Goal: Ask a question: Seek information or help from site administrators or community

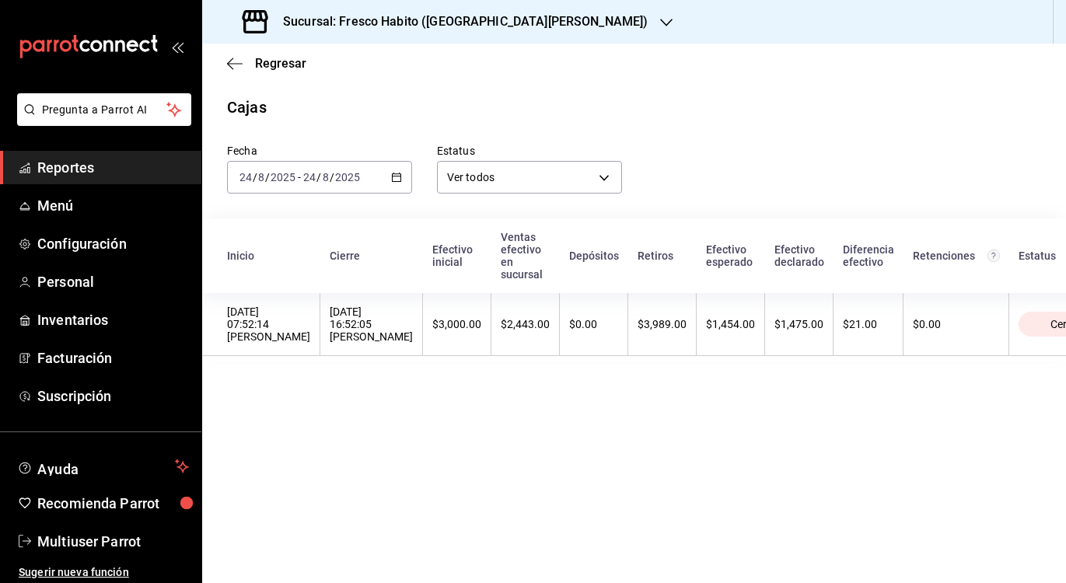
scroll to position [0, 124]
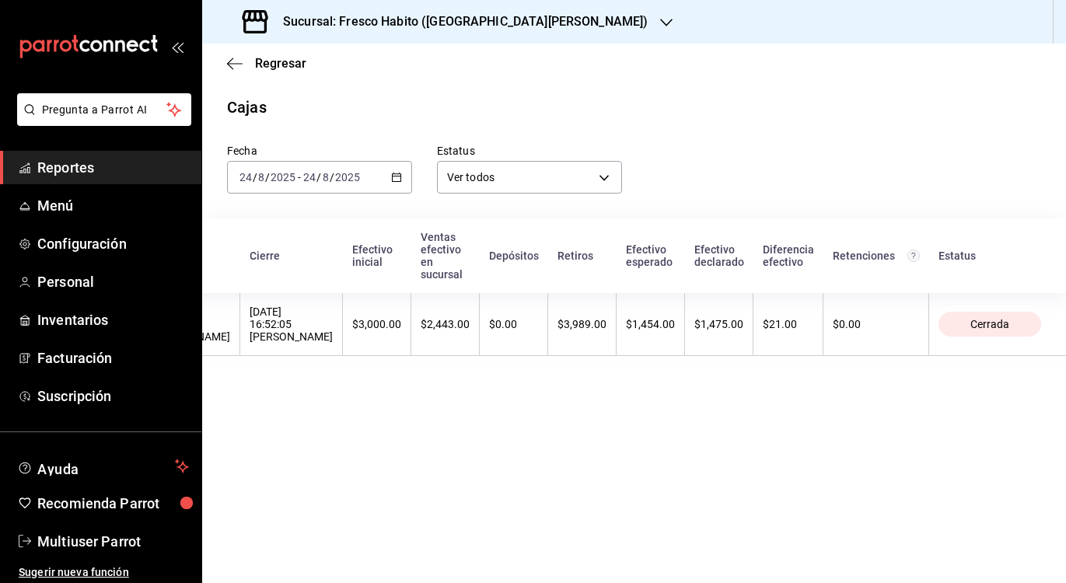
click at [67, 164] on span "Reportes" at bounding box center [113, 167] width 152 height 21
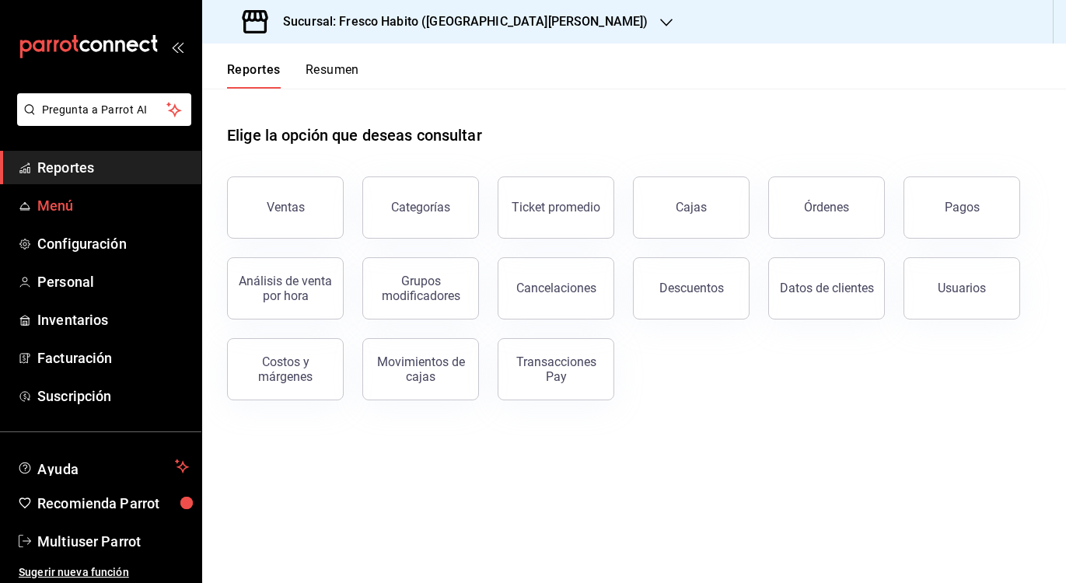
click at [63, 197] on span "Menú" at bounding box center [113, 205] width 152 height 21
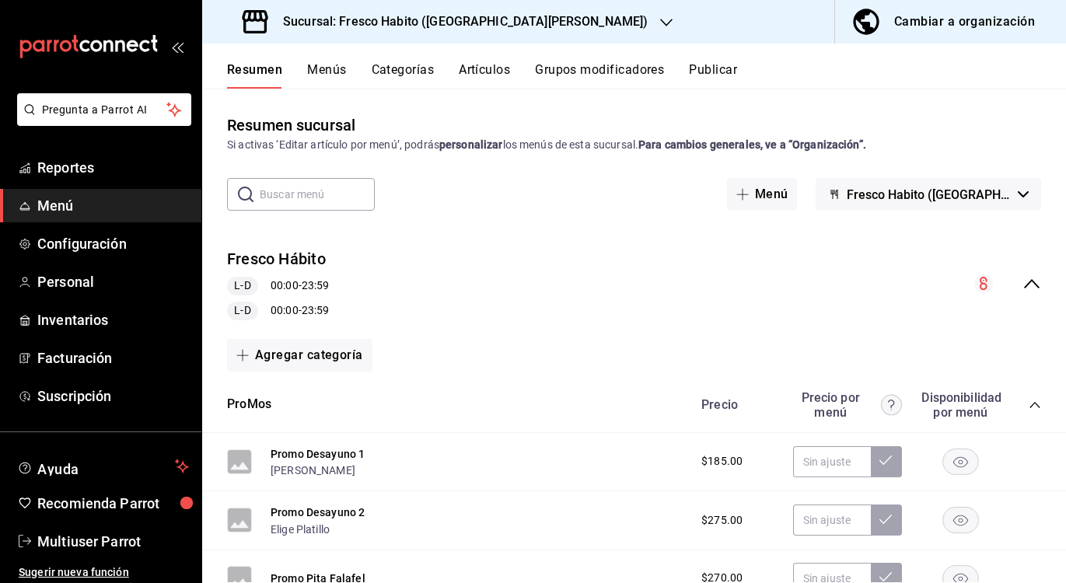
scroll to position [127, 0]
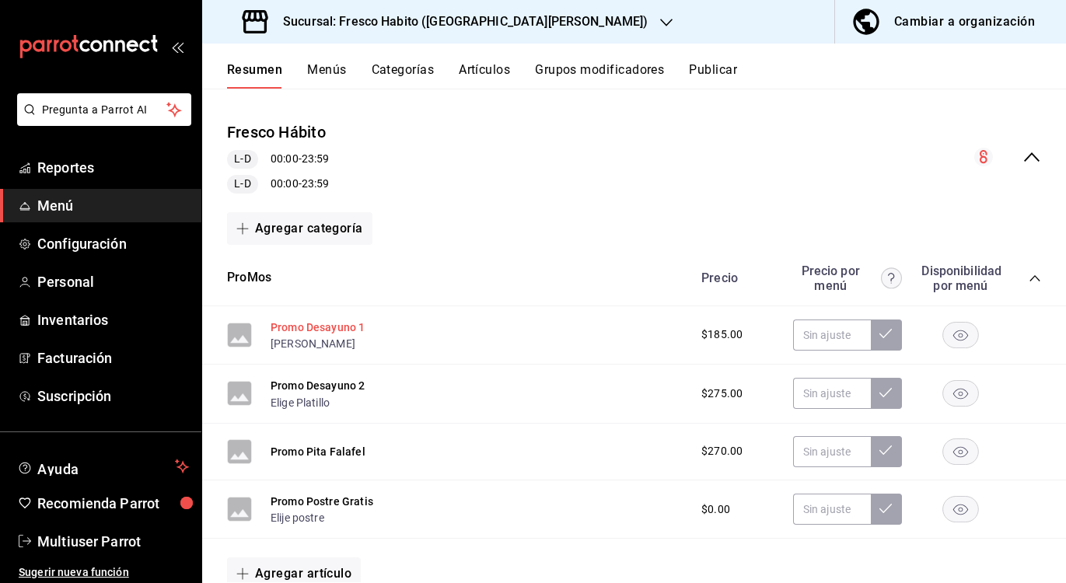
click at [308, 328] on button "Promo Desayuno 1" at bounding box center [318, 327] width 94 height 16
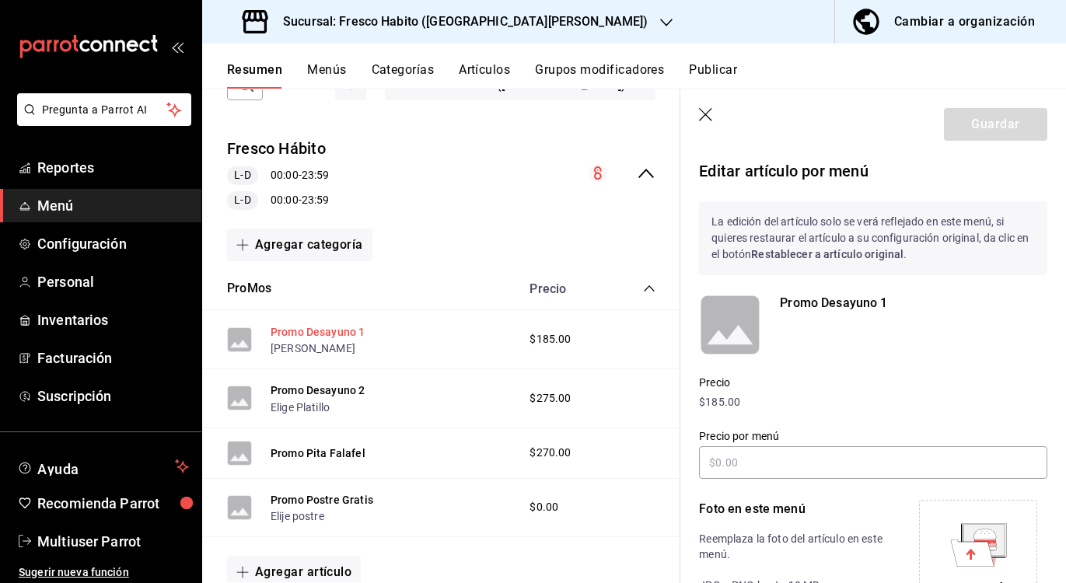
click at [326, 336] on button "Promo Desayuno 1" at bounding box center [318, 332] width 94 height 16
click at [326, 335] on button "Promo Desayuno 1" at bounding box center [318, 332] width 94 height 16
click at [701, 110] on icon "button" at bounding box center [707, 116] width 16 height 16
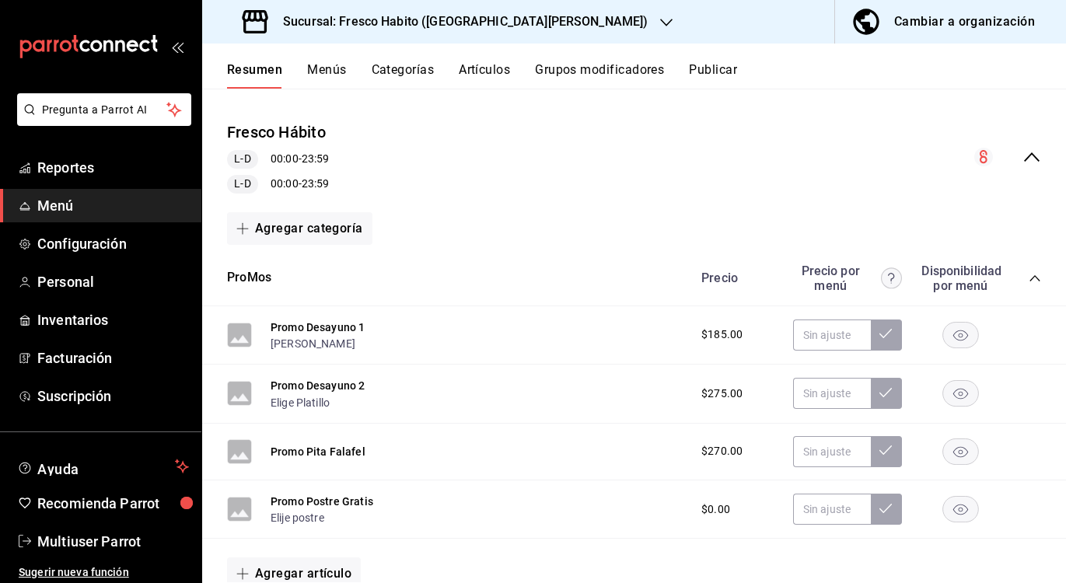
click at [405, 63] on button "Categorías" at bounding box center [403, 75] width 63 height 26
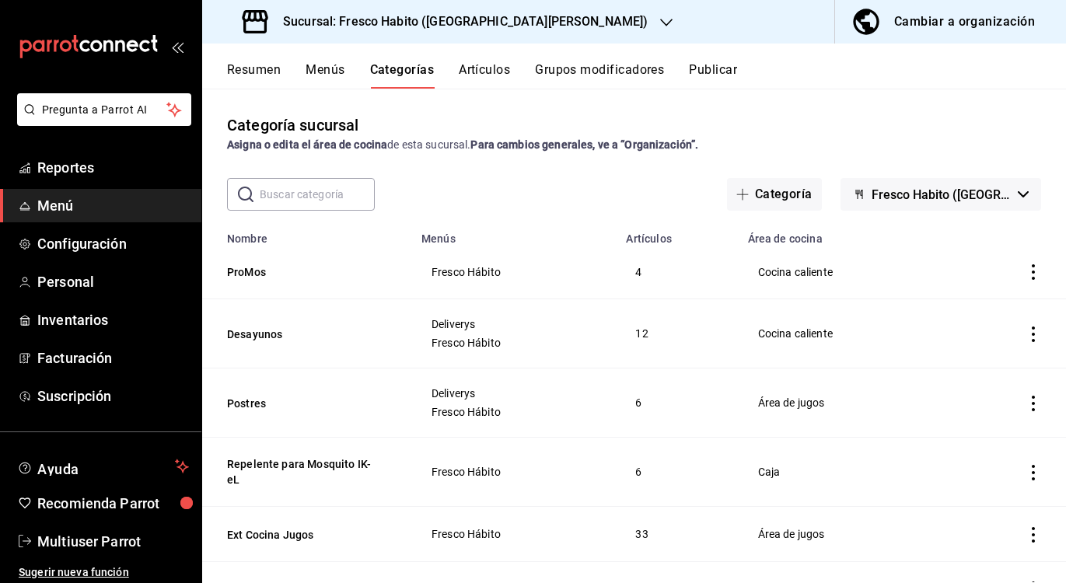
click at [333, 73] on button "Menús" at bounding box center [324, 75] width 39 height 26
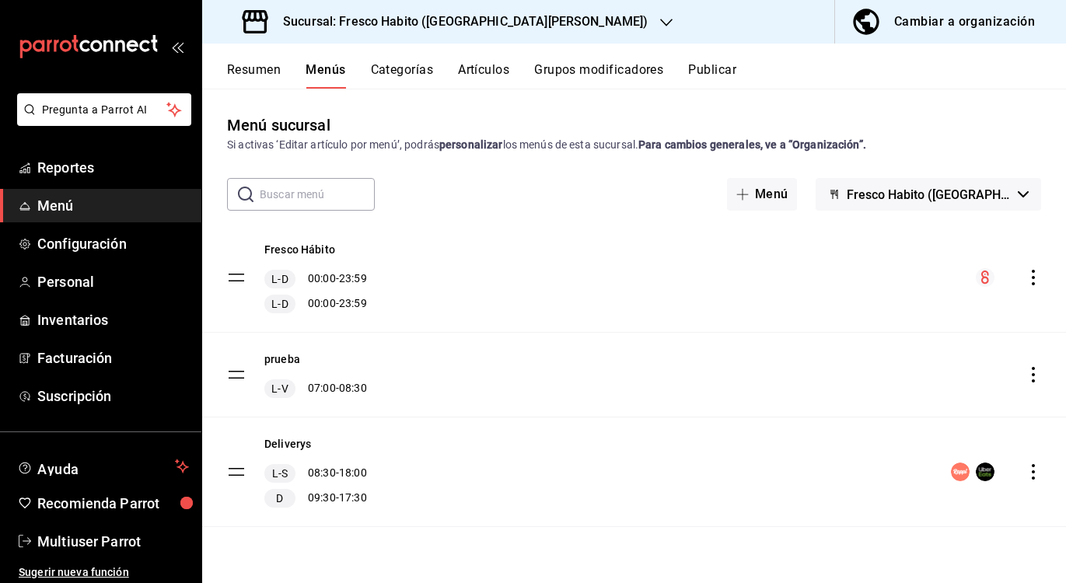
click at [493, 73] on button "Artículos" at bounding box center [483, 75] width 51 height 26
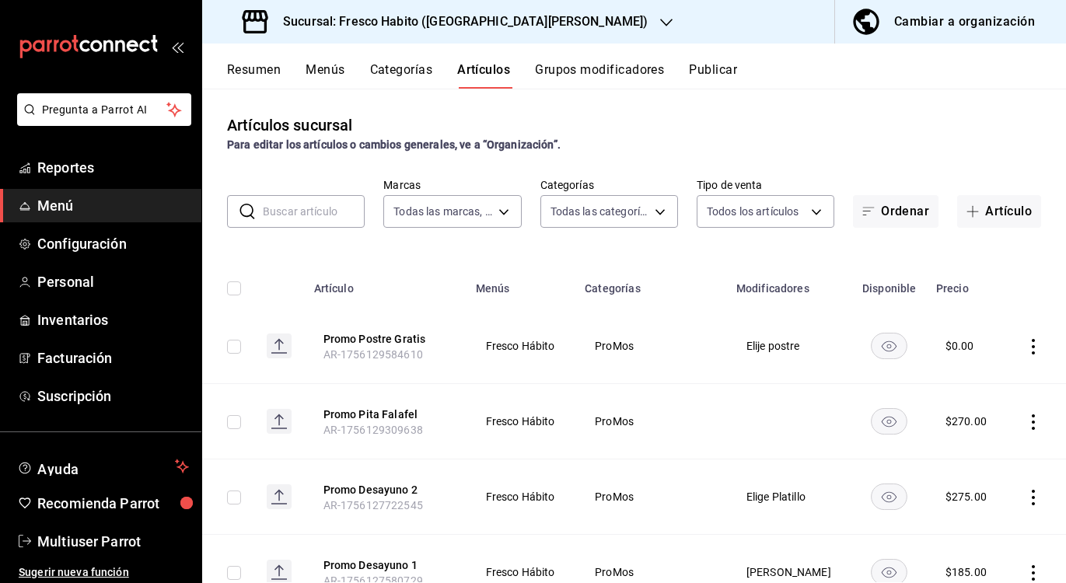
type input "4d71065b-91f6-4104-bd03-7913cc015407"
type input "da4ee6c6-9b8f-4805-8a25-e17c68a2428a,221f61ab-65eb-4b83-bf18-d08ced355d01,e8a2f…"
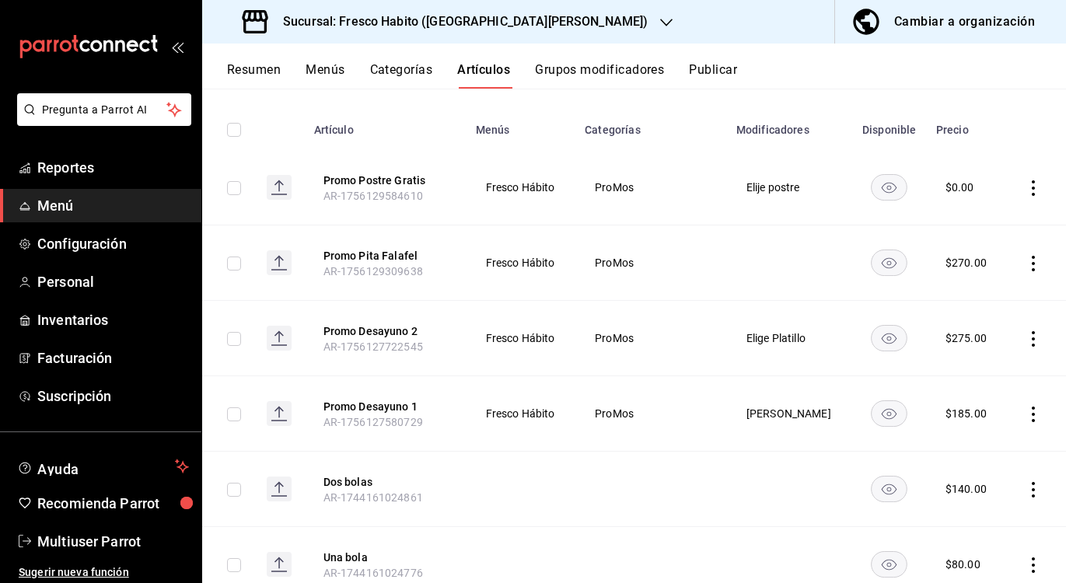
scroll to position [161, 0]
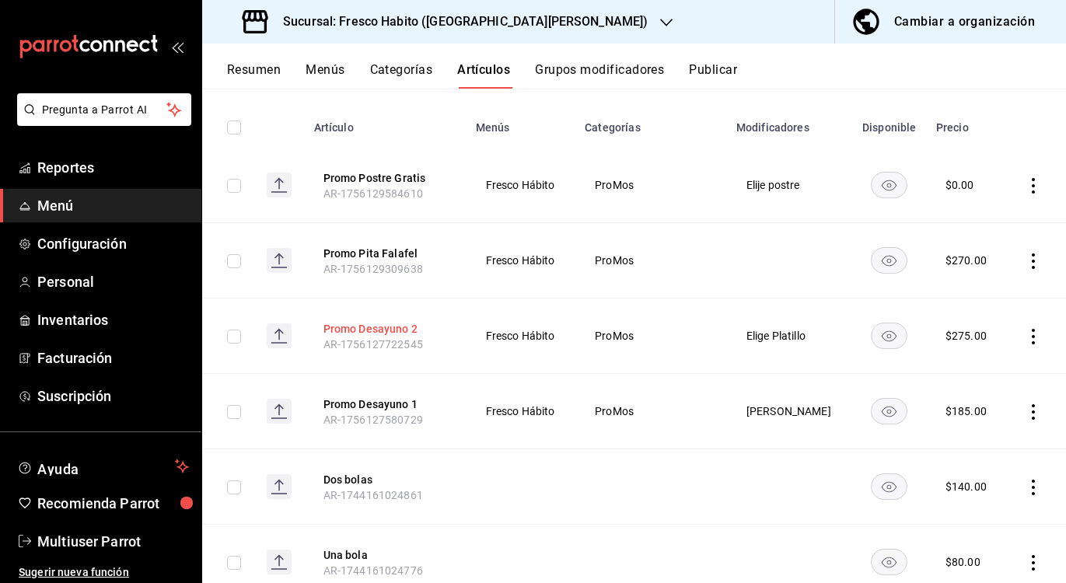
click at [375, 326] on button "Promo Desayuno 2" at bounding box center [385, 329] width 124 height 16
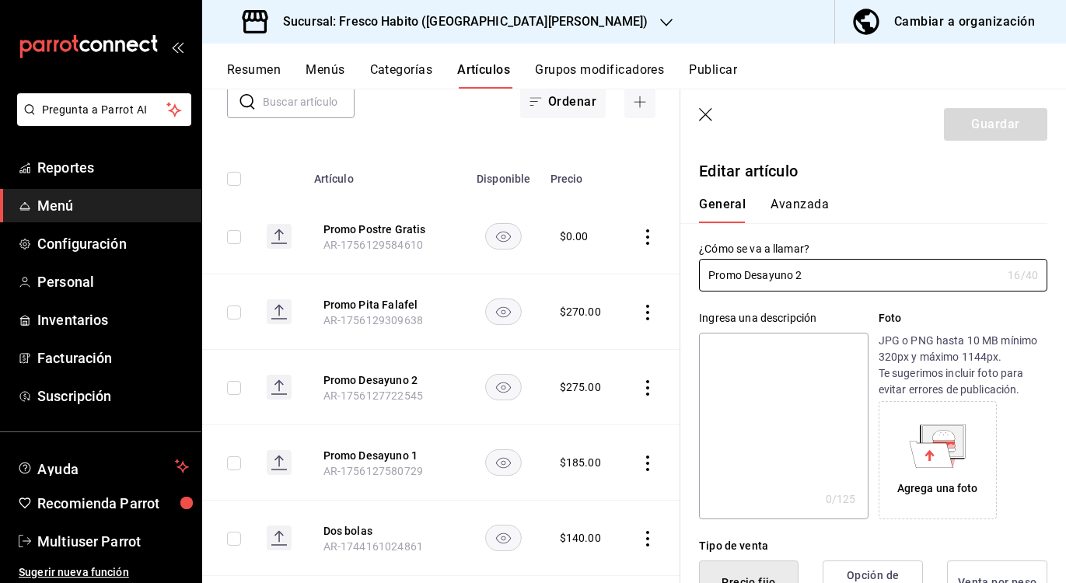
type input "$275.00"
click at [806, 202] on button "Avanzada" at bounding box center [799, 210] width 58 height 26
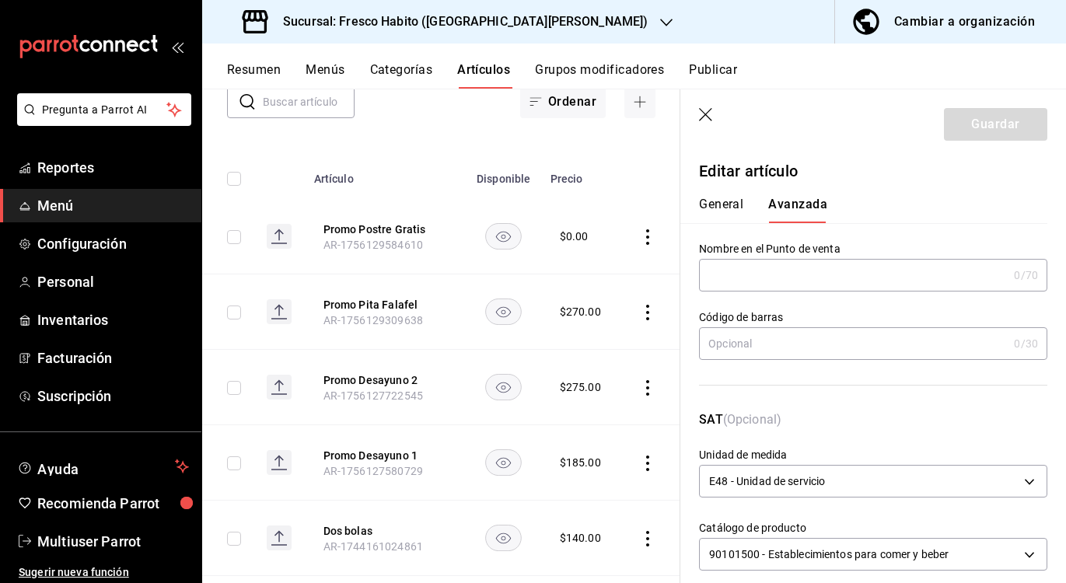
click at [728, 203] on button "General" at bounding box center [721, 210] width 44 height 26
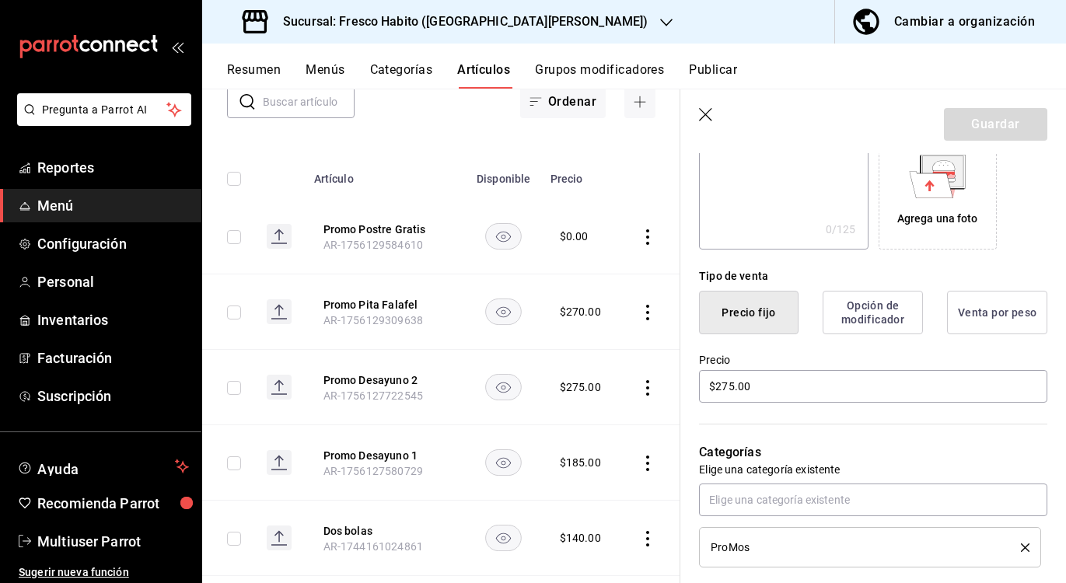
scroll to position [275, 0]
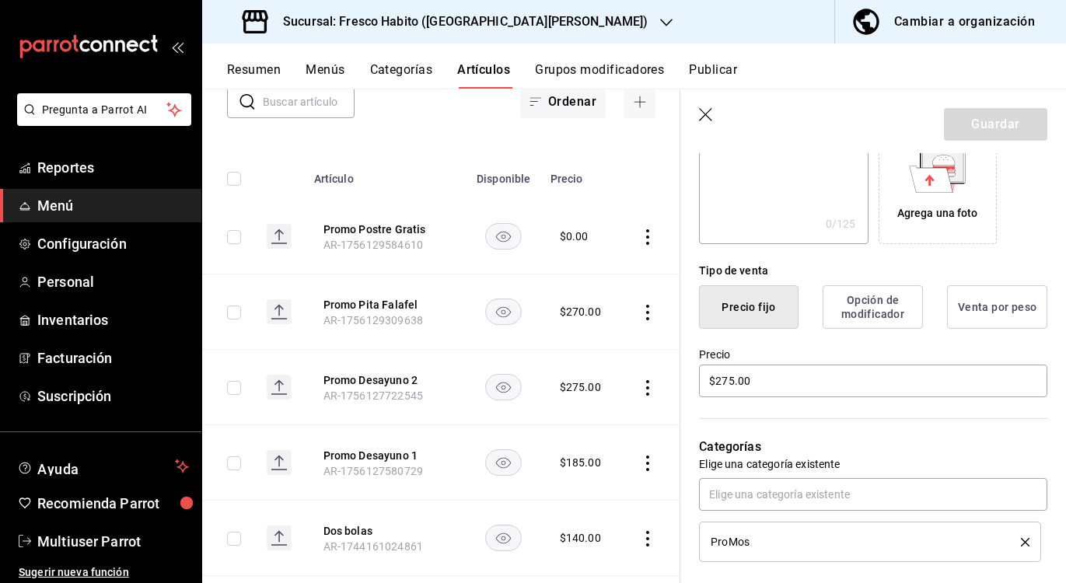
click at [892, 316] on button "Opción de modificador" at bounding box center [872, 307] width 100 height 44
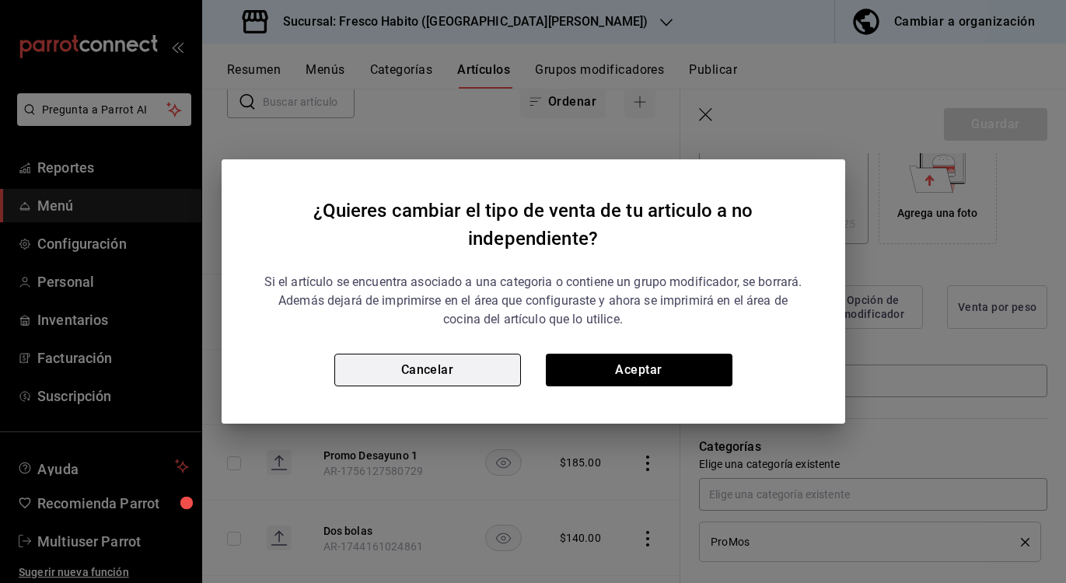
click at [438, 376] on button "Cancelar" at bounding box center [427, 370] width 187 height 33
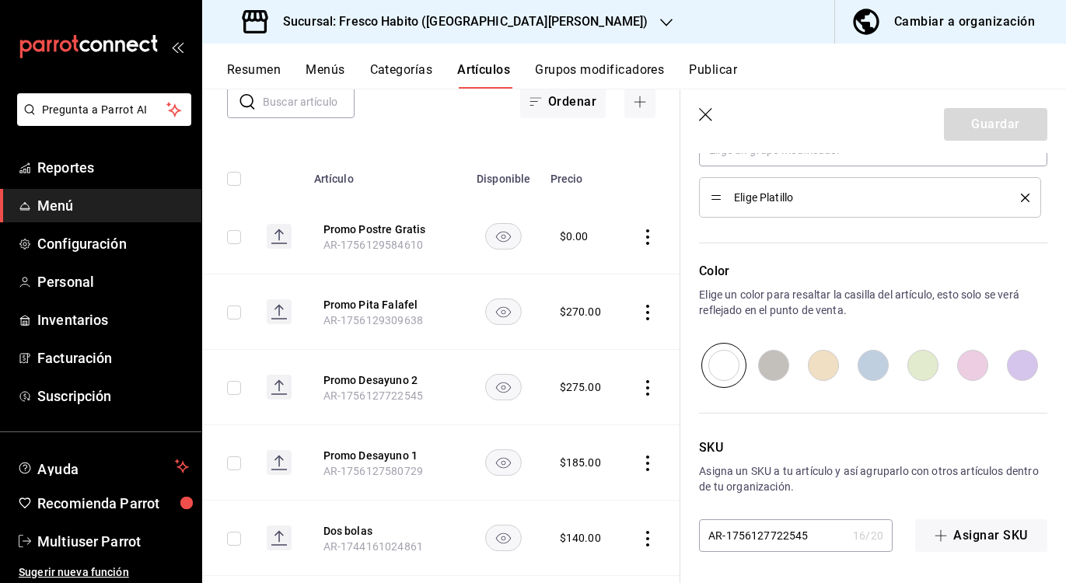
scroll to position [0, 0]
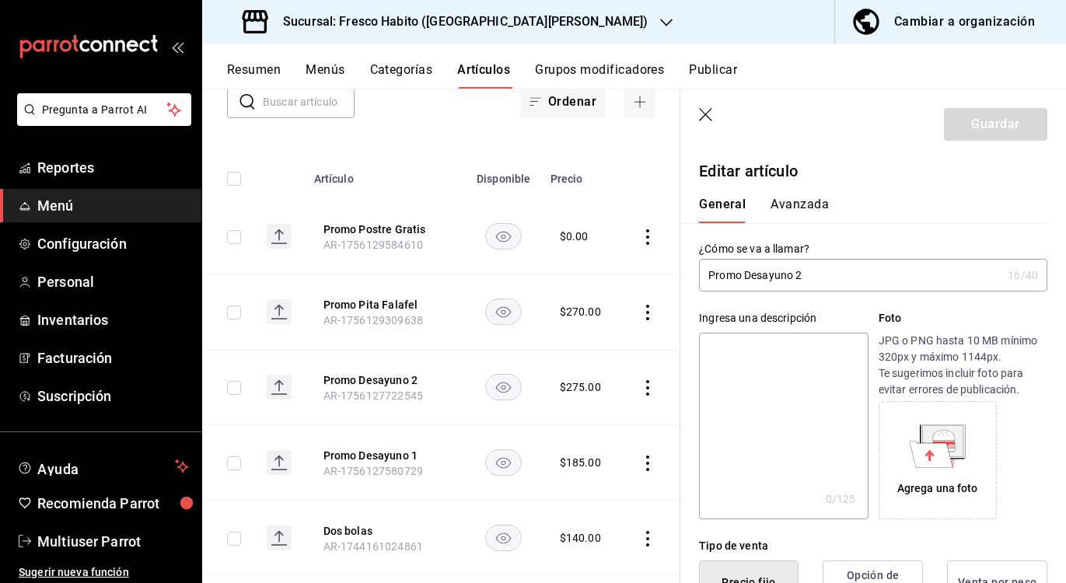
click at [707, 112] on icon "button" at bounding box center [705, 114] width 13 height 13
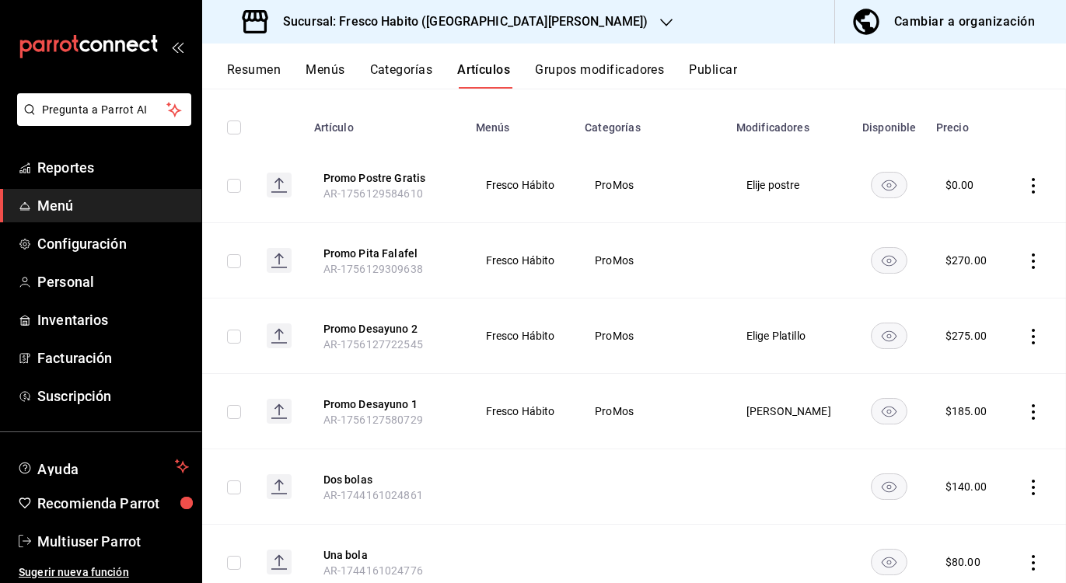
scroll to position [110, 0]
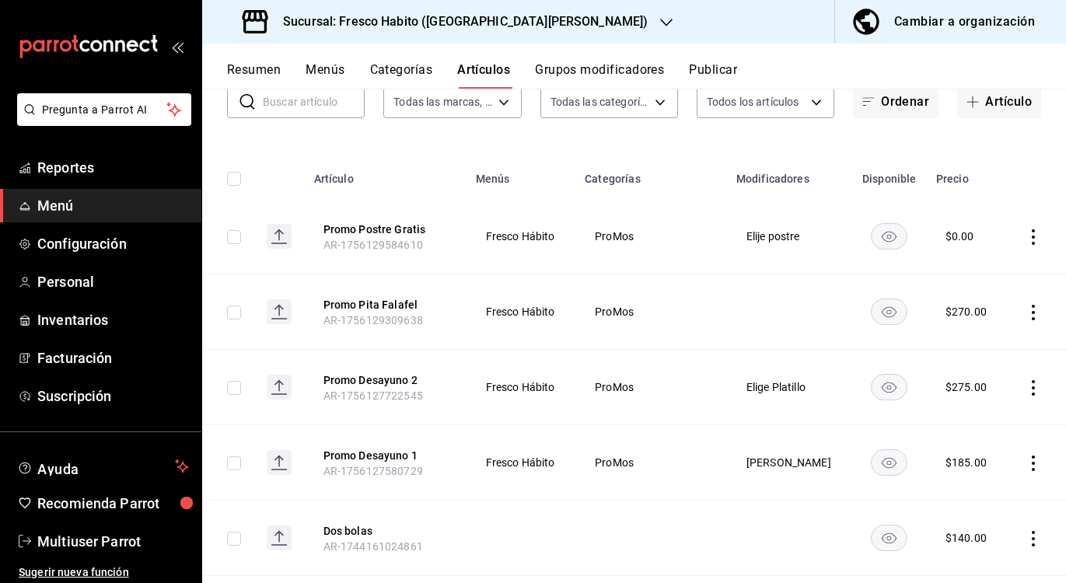
click at [1025, 239] on icon "actions" at bounding box center [1033, 237] width 16 height 16
click at [1021, 239] on div at bounding box center [533, 291] width 1066 height 583
click at [334, 300] on button "Promo Pita Falafel" at bounding box center [385, 305] width 124 height 16
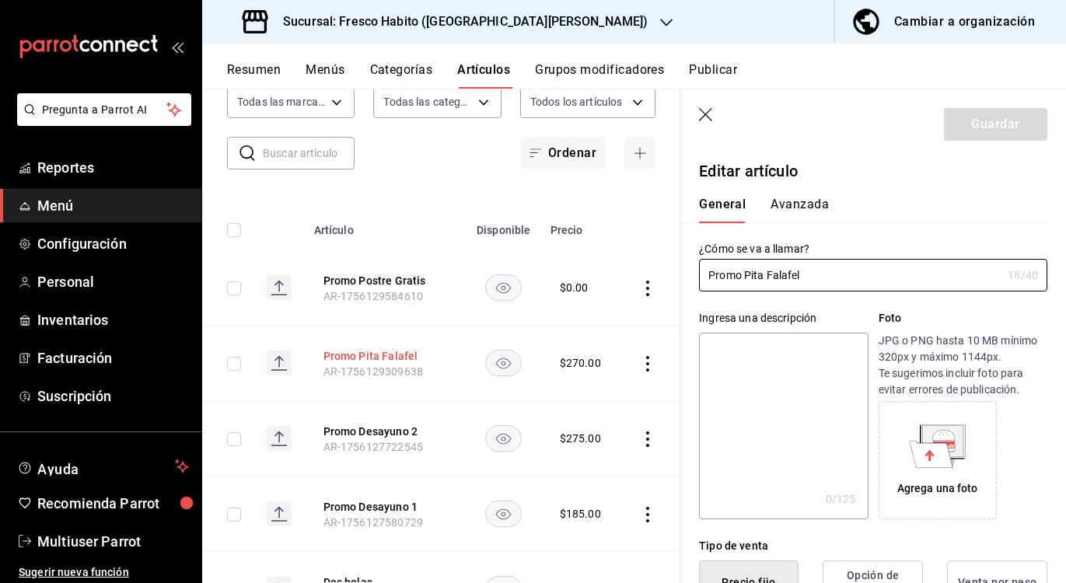
type input "$270.00"
click at [802, 202] on button "Avanzada" at bounding box center [799, 210] width 58 height 26
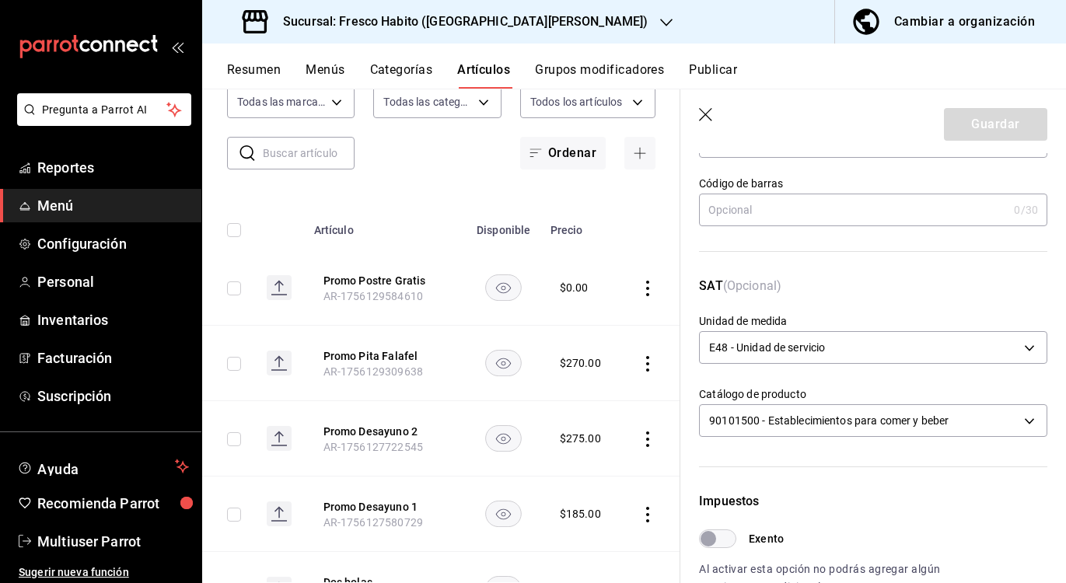
scroll to position [515, 0]
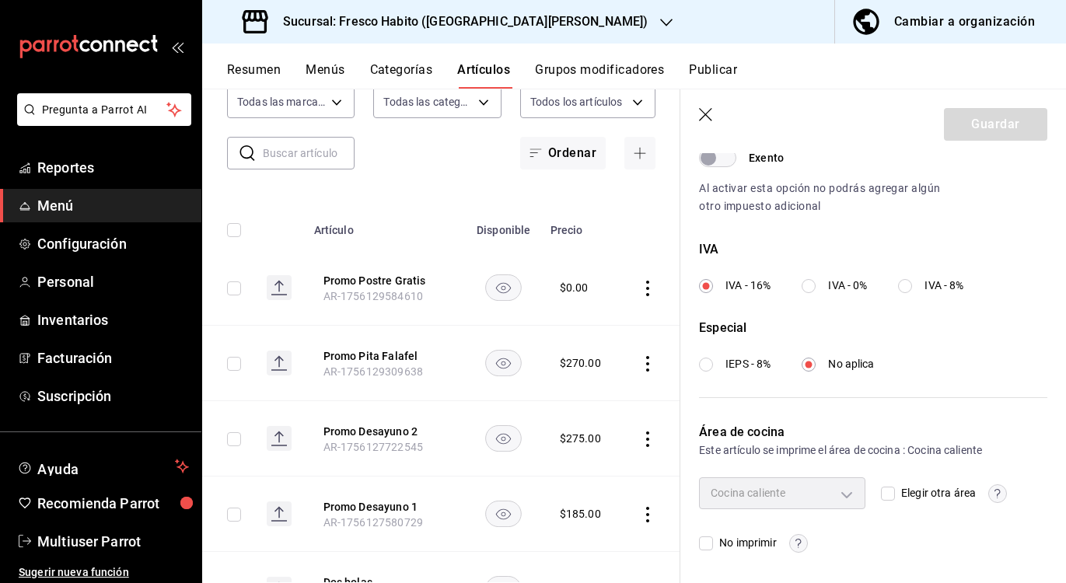
click at [704, 113] on icon "button" at bounding box center [705, 114] width 13 height 13
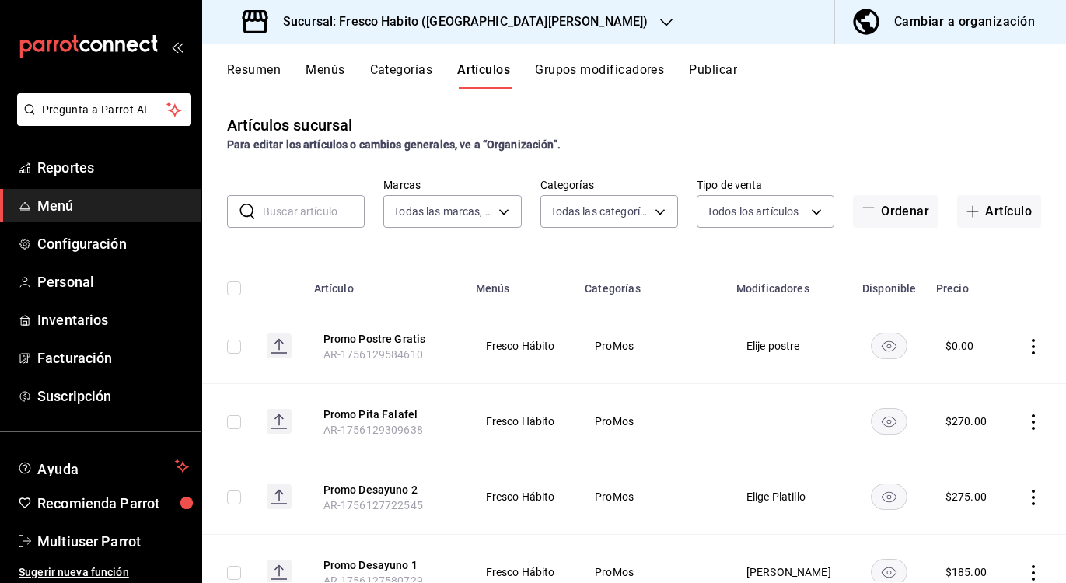
click at [431, 65] on button "Categorías" at bounding box center [401, 75] width 63 height 26
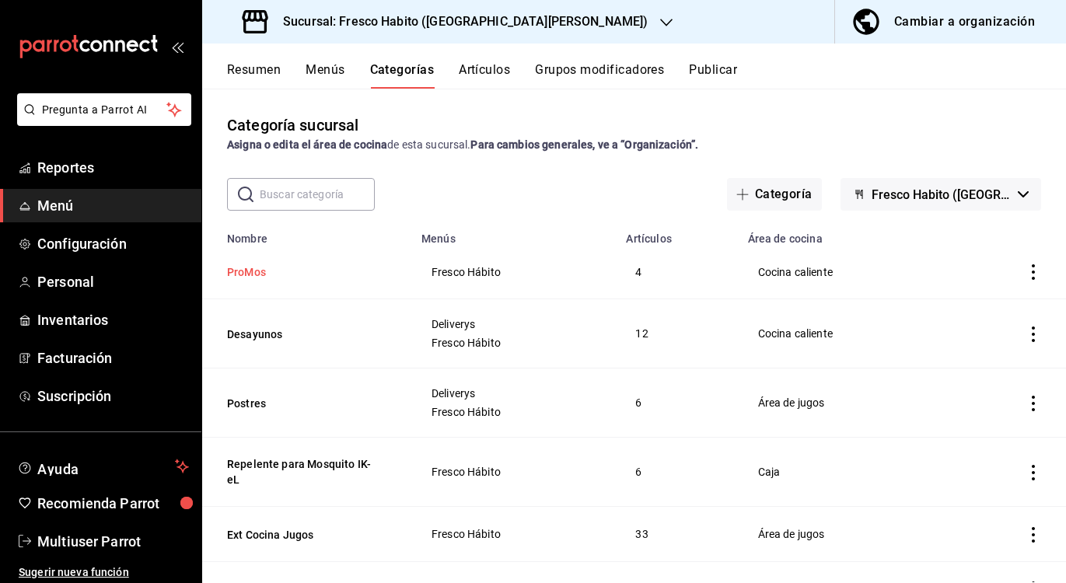
click at [253, 274] on button "ProMos" at bounding box center [304, 272] width 155 height 16
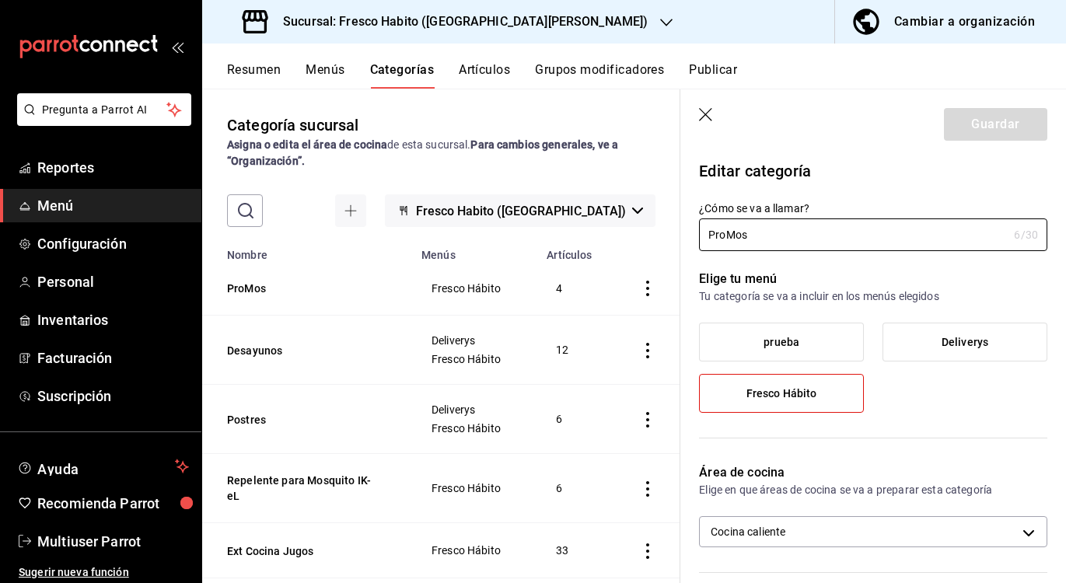
click at [703, 111] on icon "button" at bounding box center [705, 114] width 13 height 13
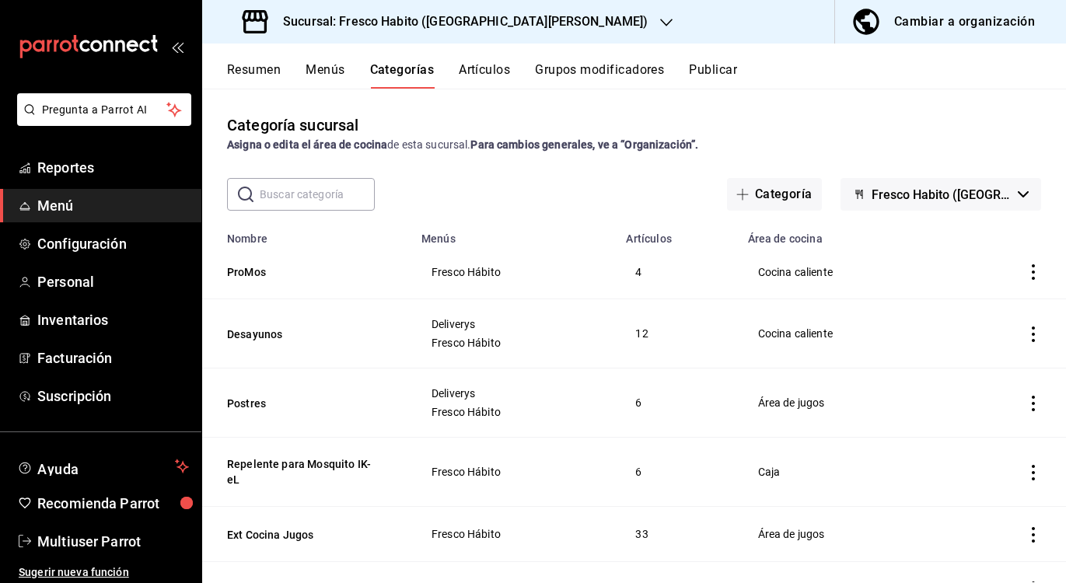
click at [333, 69] on button "Menús" at bounding box center [324, 75] width 39 height 26
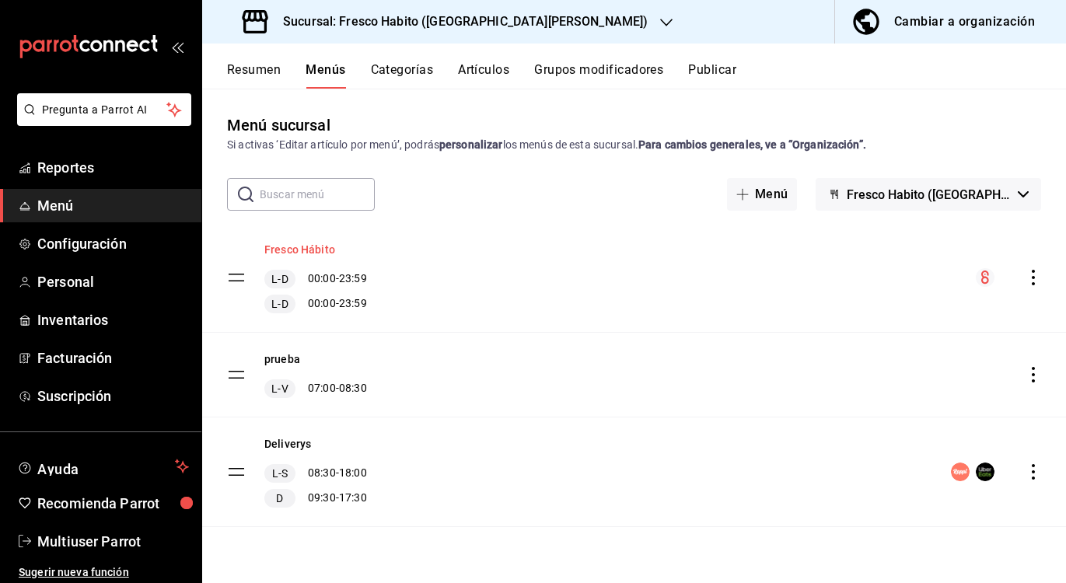
click at [315, 247] on button "Fresco Hábito" at bounding box center [299, 250] width 71 height 16
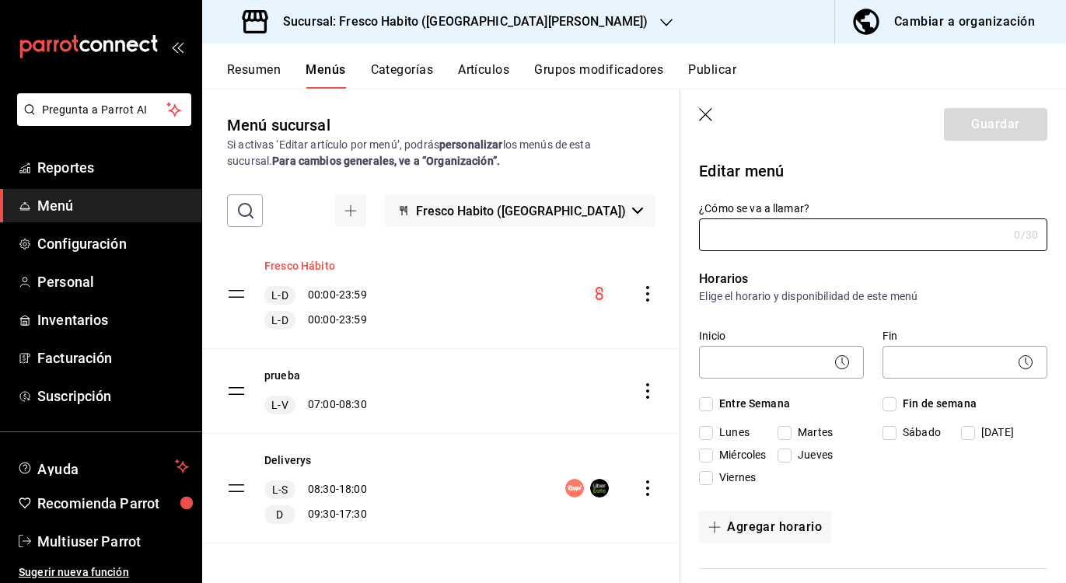
type input "Fresco Hábito"
checkbox input "true"
type input "000001"
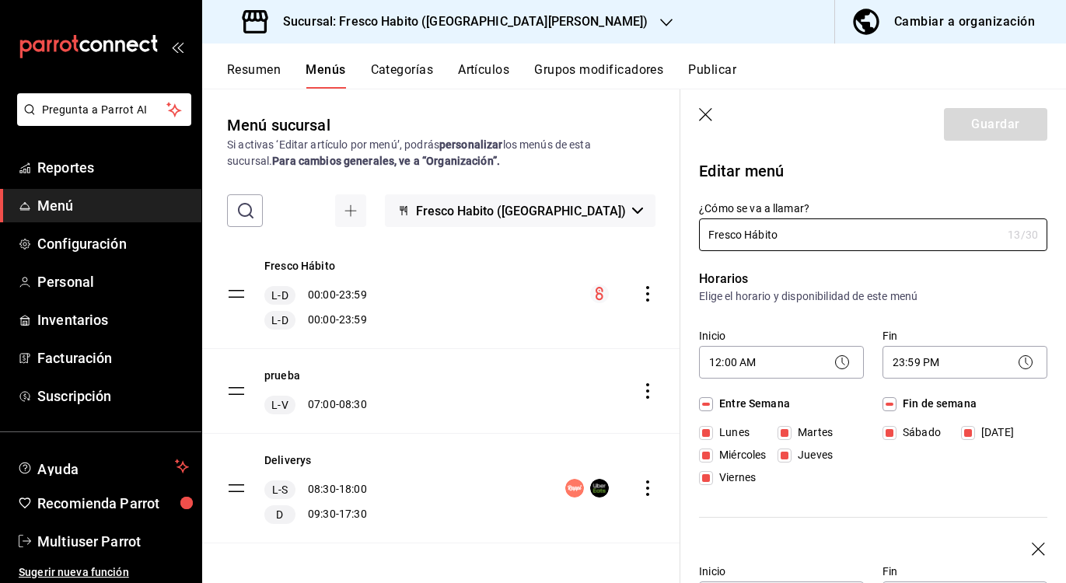
click at [700, 123] on icon "button" at bounding box center [707, 116] width 16 height 16
click at [707, 112] on icon "button" at bounding box center [705, 114] width 13 height 13
checkbox input "false"
type input "1756146032332"
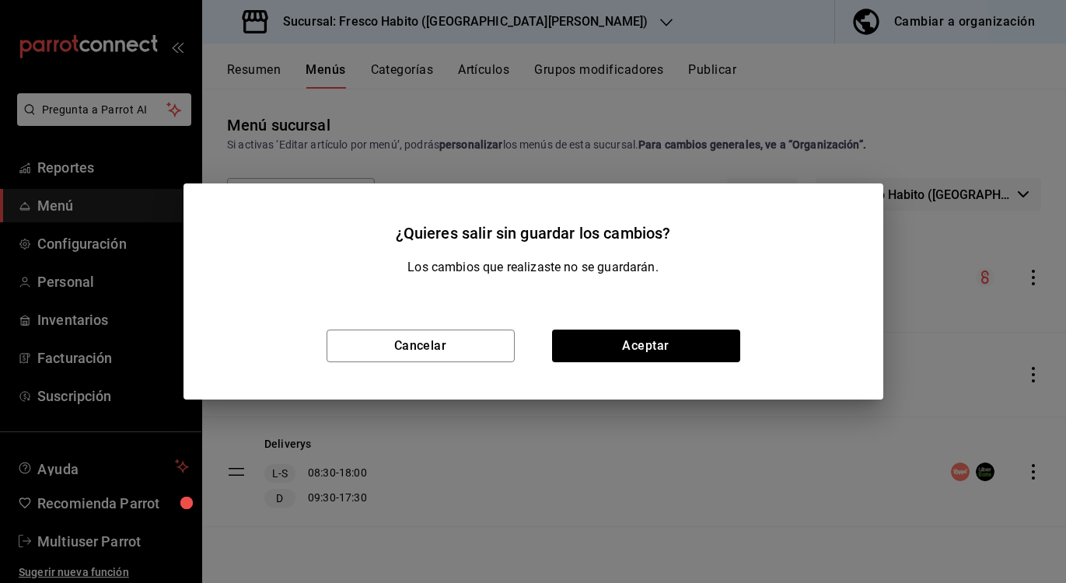
checkbox input "false"
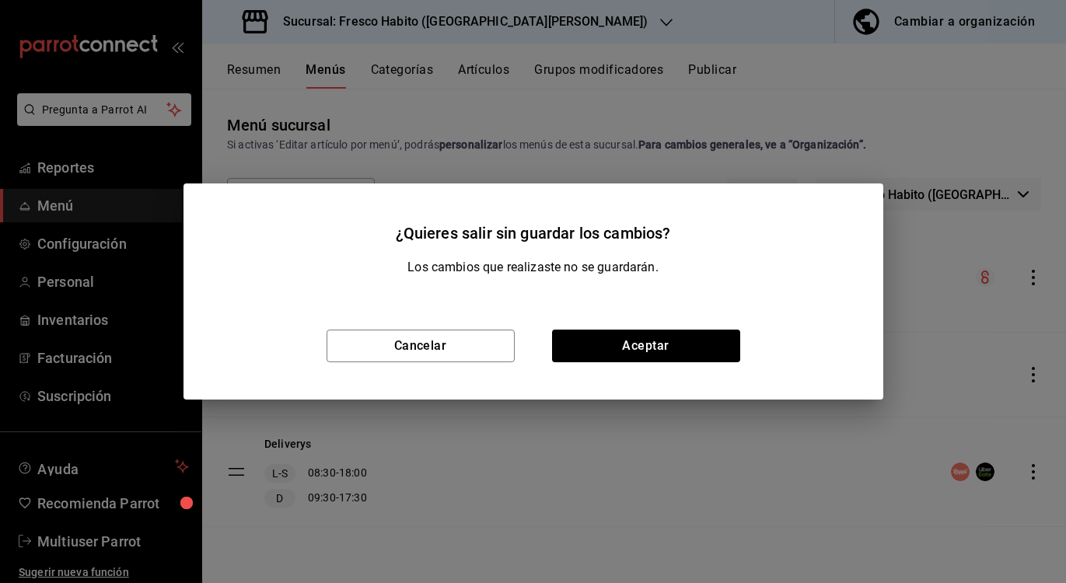
checkbox input "false"
click at [408, 354] on button "Cancelar" at bounding box center [420, 346] width 188 height 33
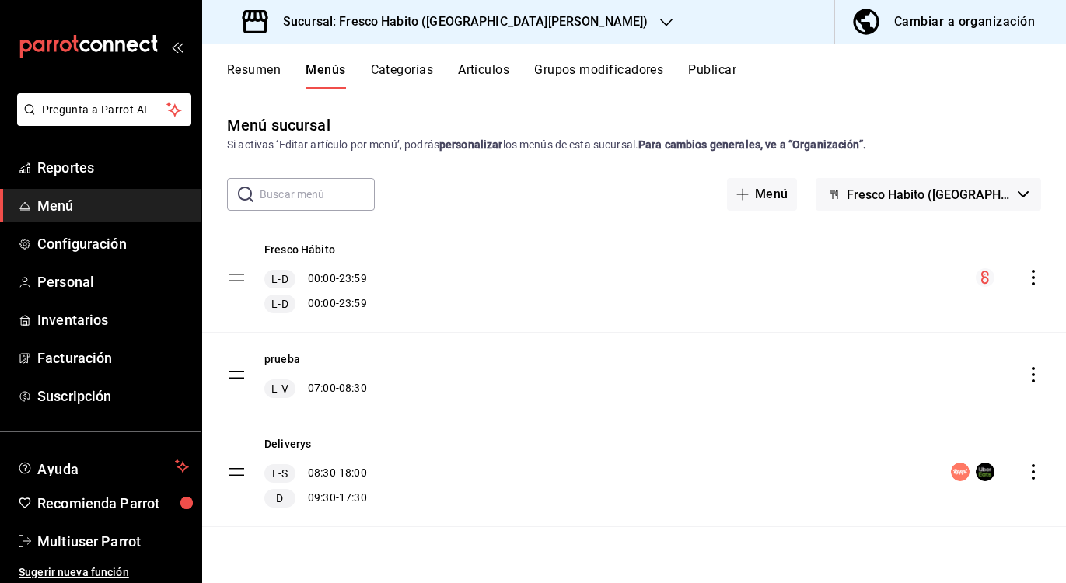
click at [245, 65] on button "Resumen" at bounding box center [254, 75] width 54 height 26
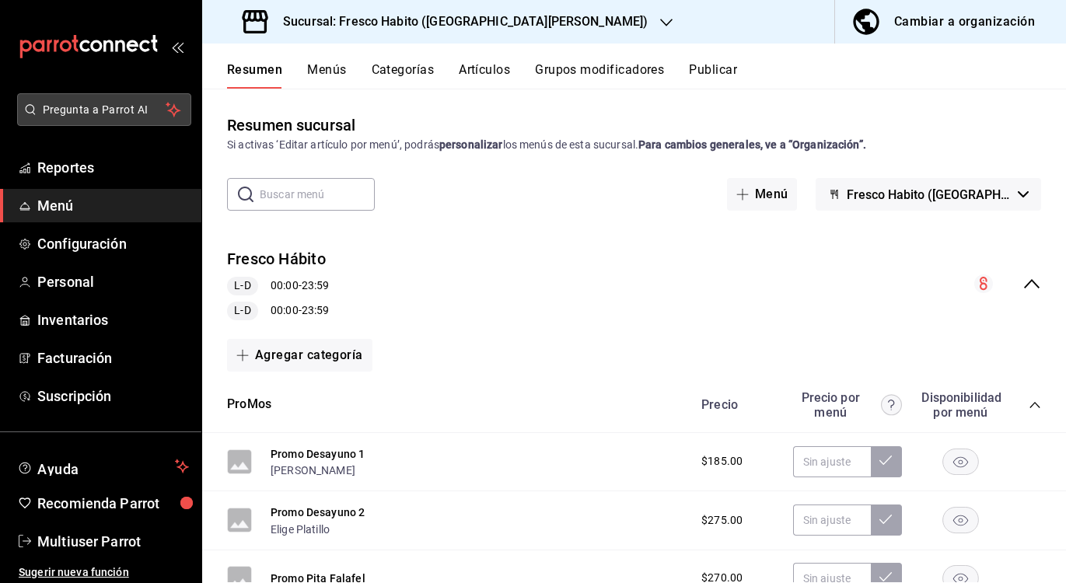
click at [94, 116] on span "Pregunta a Parrot AI" at bounding box center [105, 110] width 124 height 16
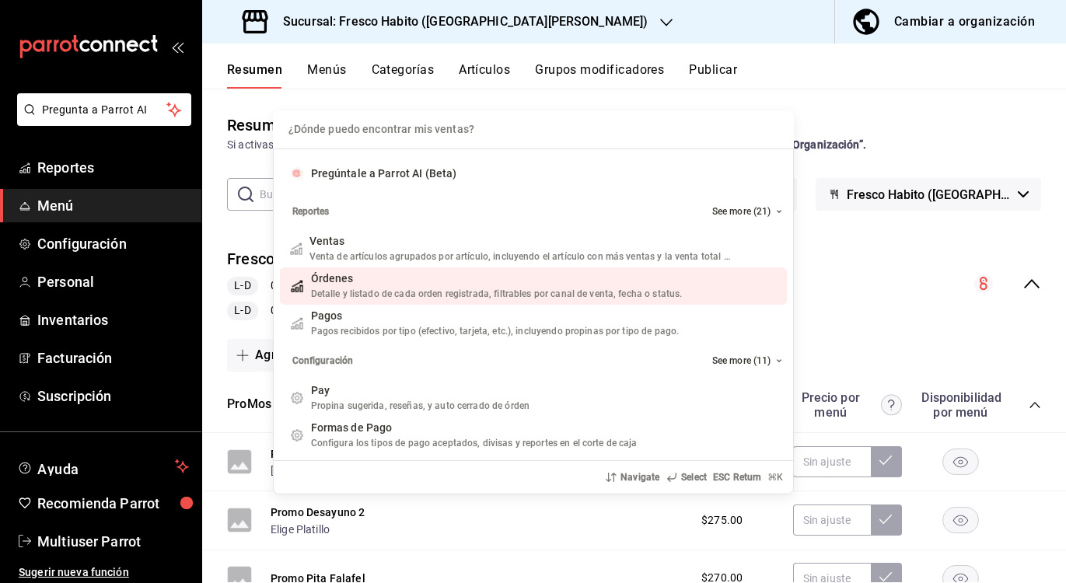
click at [56, 466] on div "¿Dónde puedo encontrar mis ventas? Pregúntale a Parrot AI (Beta) Reportes See m…" at bounding box center [533, 291] width 1066 height 583
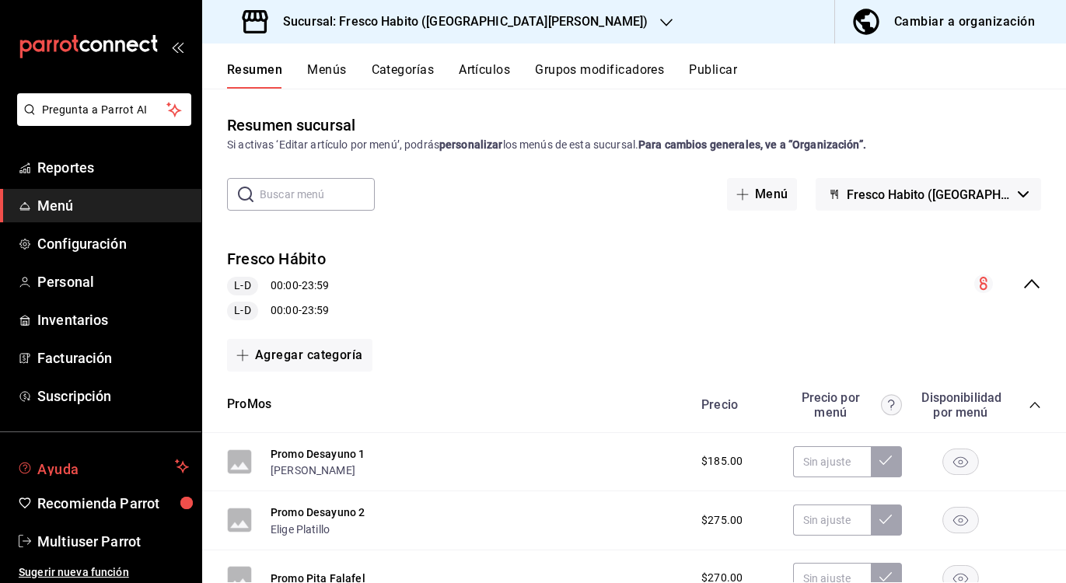
click at [56, 470] on span "Ayuda" at bounding box center [102, 466] width 131 height 19
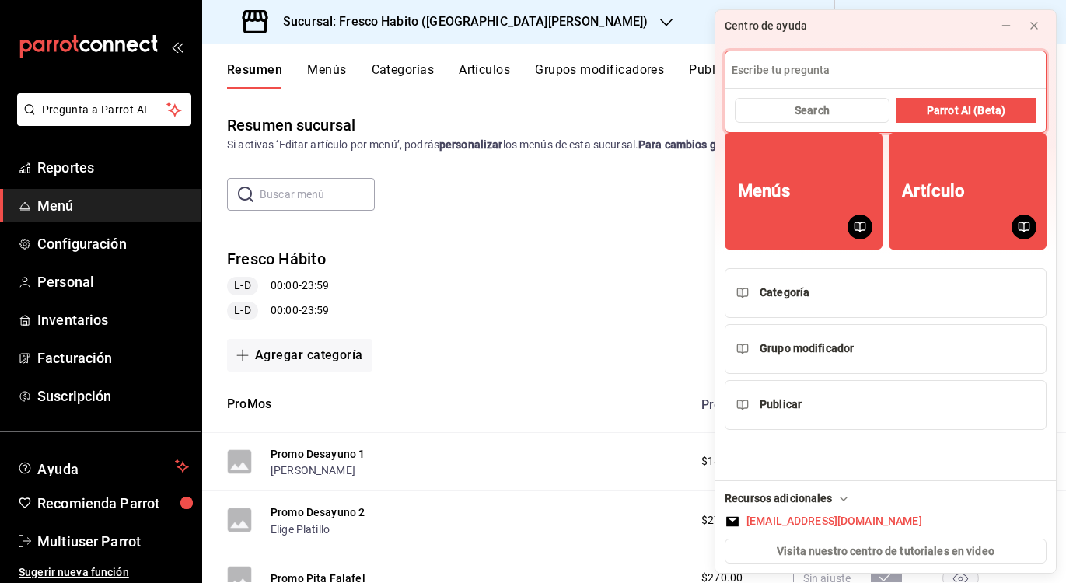
click at [792, 73] on input at bounding box center [885, 69] width 320 height 37
type input "PUEDO PONERLE HORARIO A UNA PROMOCION"
click at [933, 113] on span "Parrot AI (Beta)" at bounding box center [966, 111] width 79 height 16
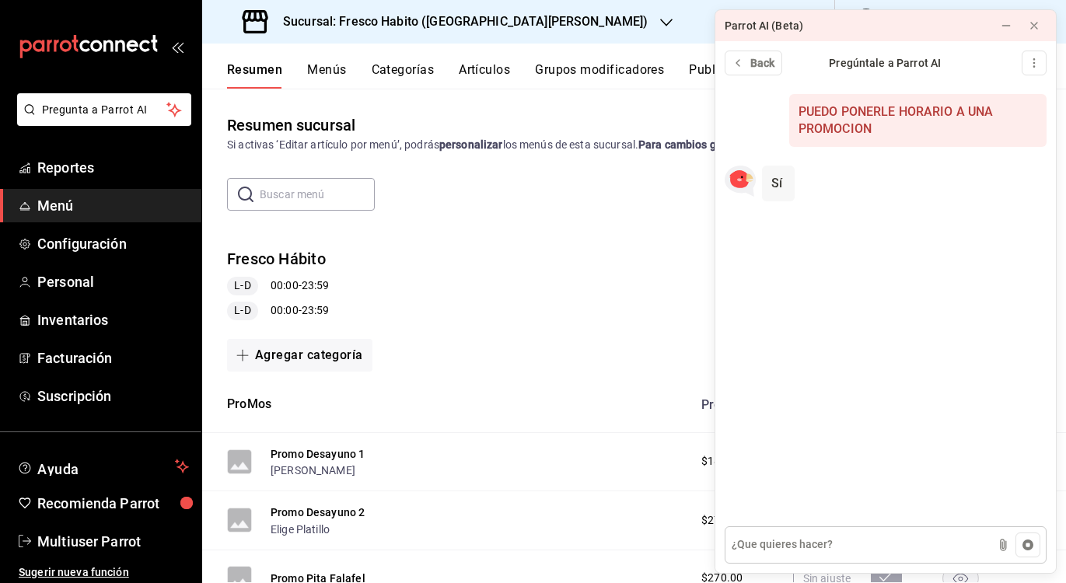
click at [804, 543] on textarea at bounding box center [885, 544] width 322 height 37
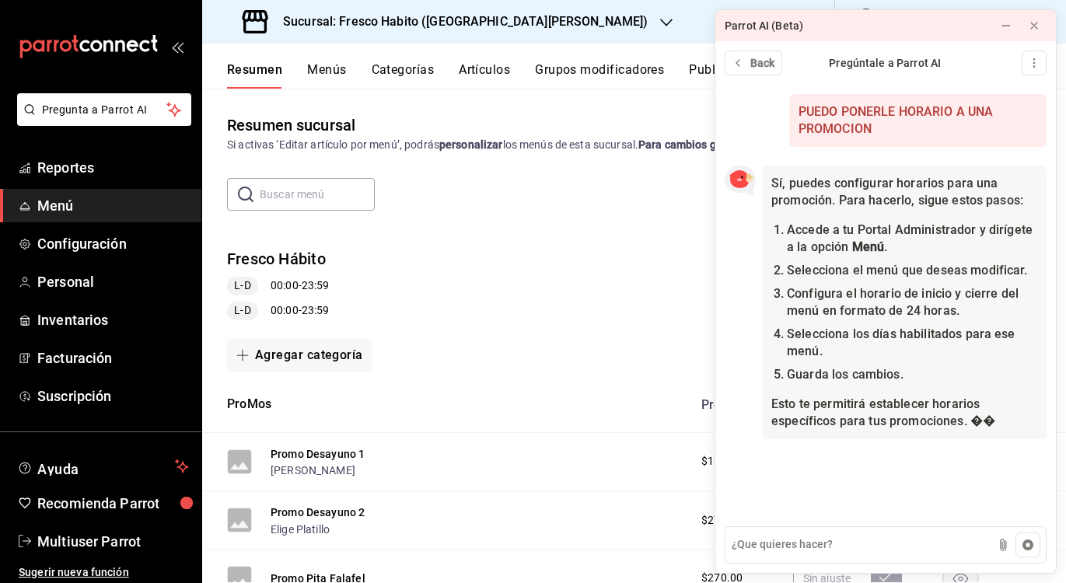
click at [320, 72] on button "Menús" at bounding box center [326, 75] width 39 height 26
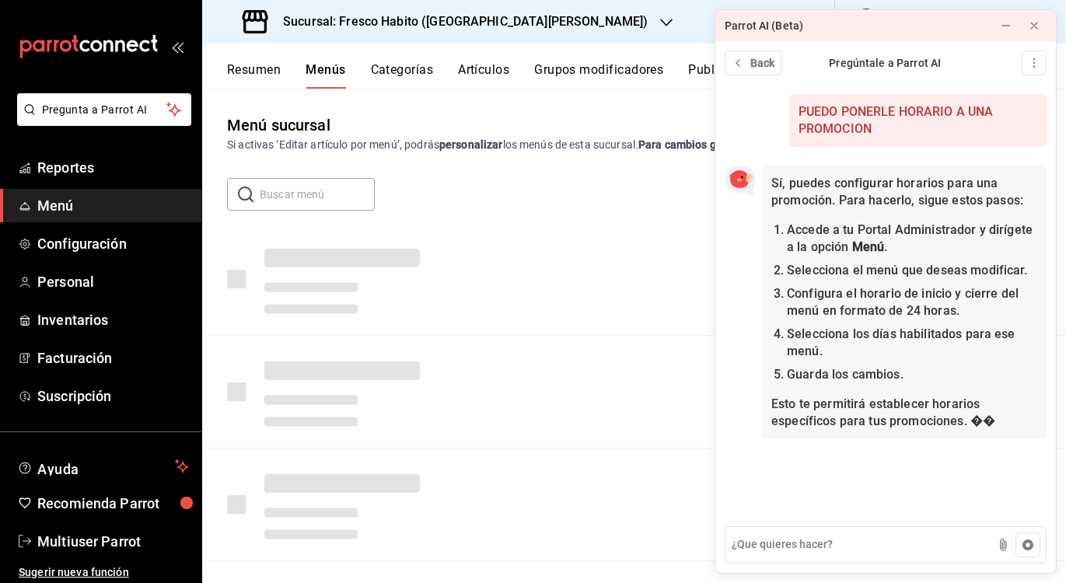
click at [324, 72] on button "Menús" at bounding box center [325, 75] width 40 height 26
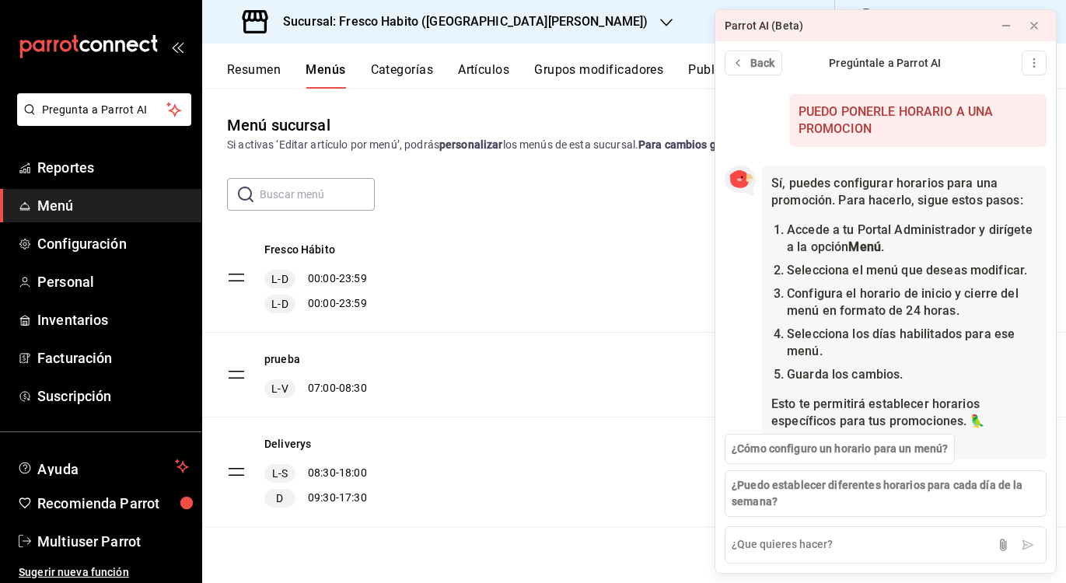
scroll to position [40, 0]
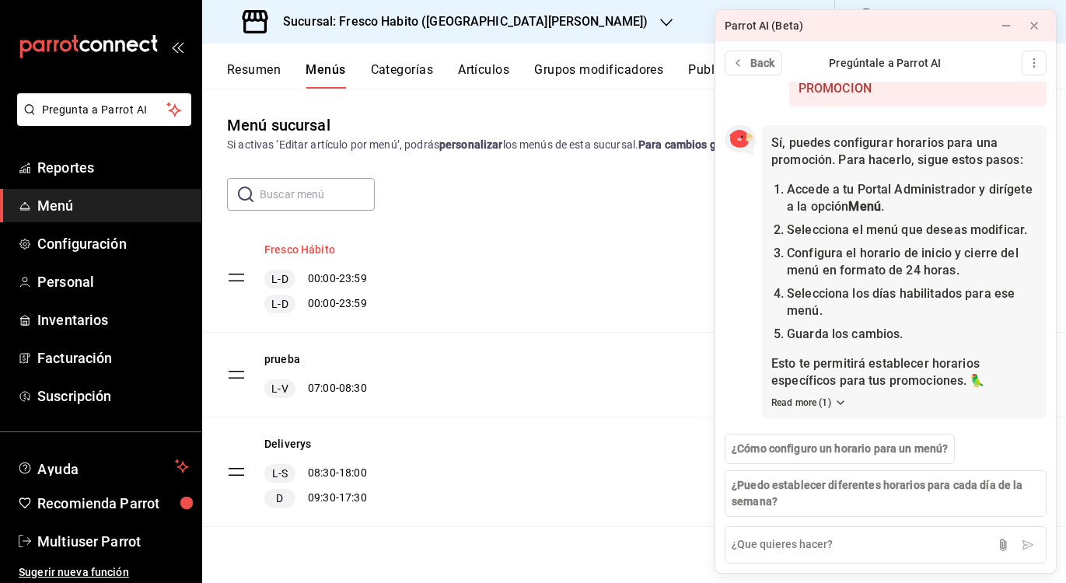
click at [313, 248] on button "Fresco Hábito" at bounding box center [299, 250] width 71 height 16
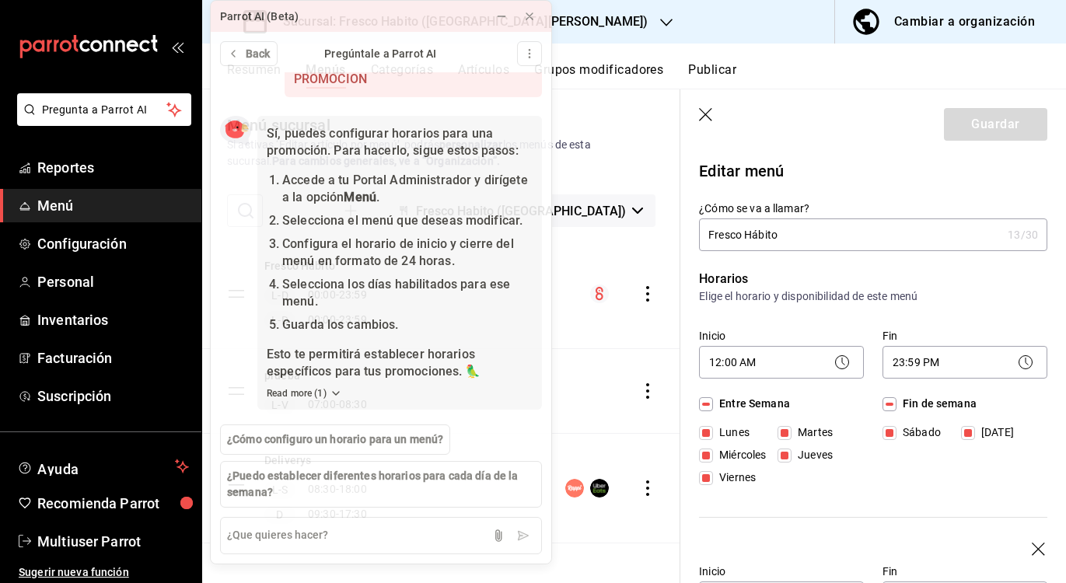
drag, startPoint x: 868, startPoint y: 30, endPoint x: 365, endPoint y: 7, distance: 504.3
click at [364, 7] on div "Parrot AI (Beta)" at bounding box center [345, 16] width 269 height 31
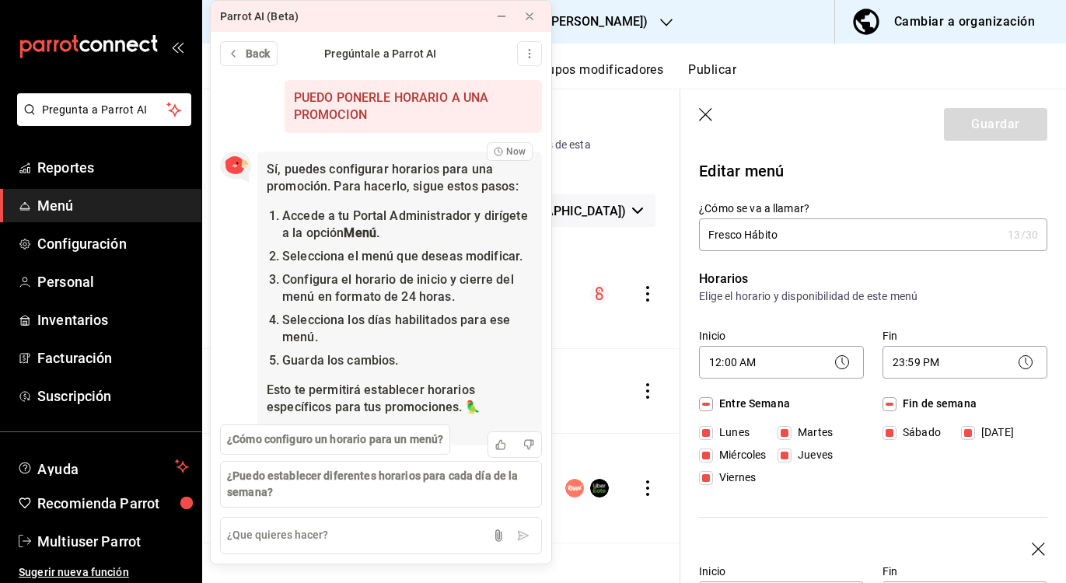
scroll to position [40, 0]
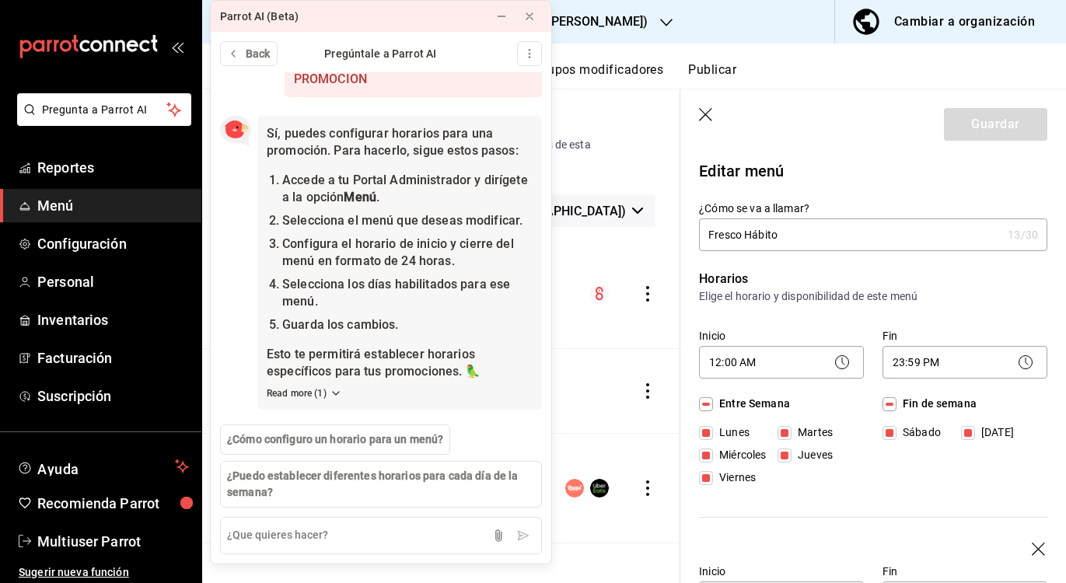
click at [798, 239] on input "Fresco Hábito" at bounding box center [850, 234] width 302 height 31
click at [823, 169] on p "Editar menú" at bounding box center [873, 170] width 348 height 23
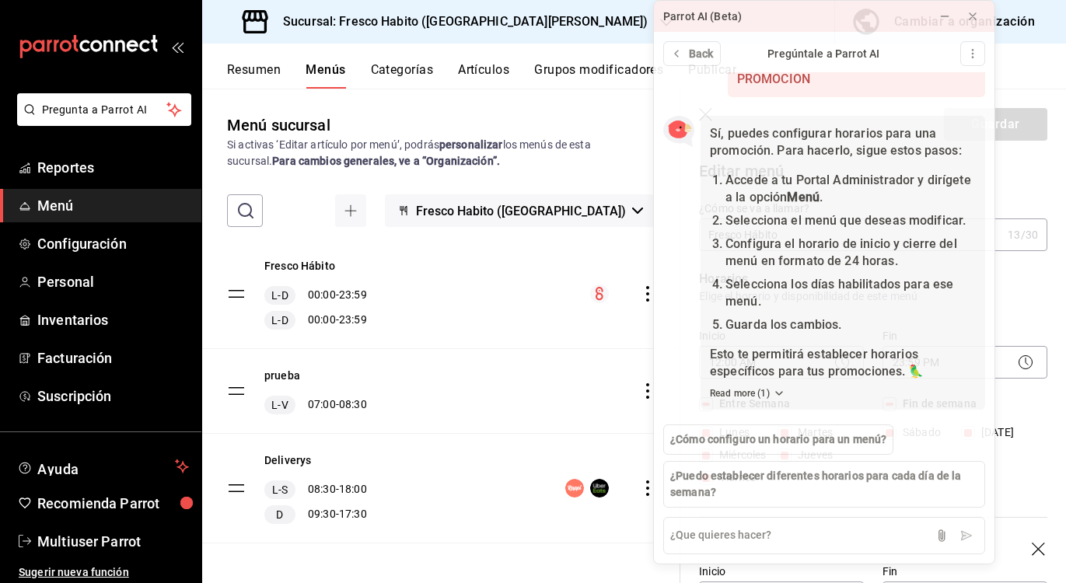
drag, startPoint x: 417, startPoint y: 21, endPoint x: 860, endPoint y: 11, distance: 443.2
click at [860, 11] on div "Parrot AI (Beta)" at bounding box center [788, 16] width 269 height 31
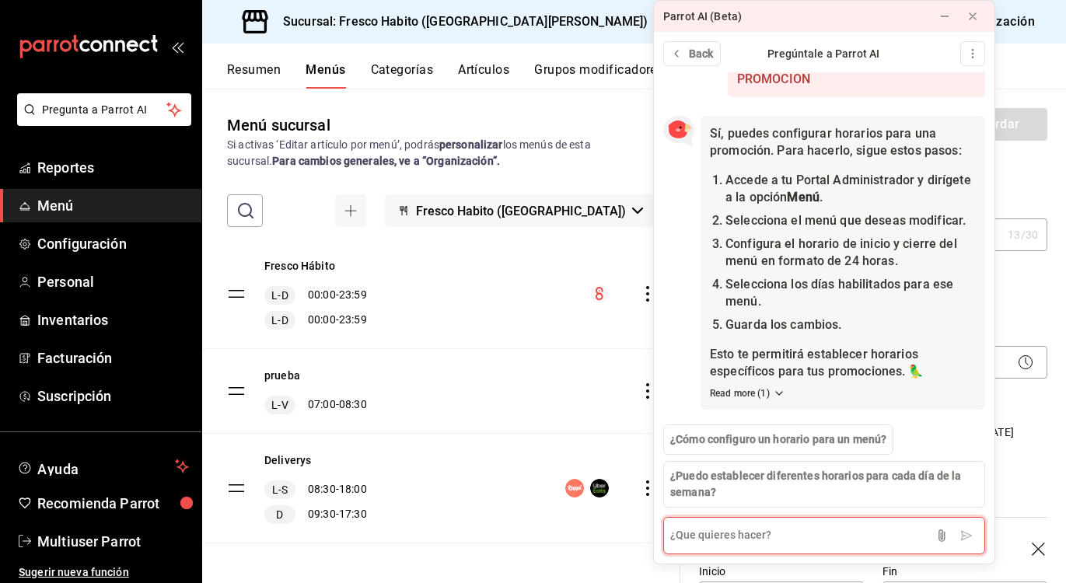
click at [803, 532] on textarea at bounding box center [824, 535] width 322 height 37
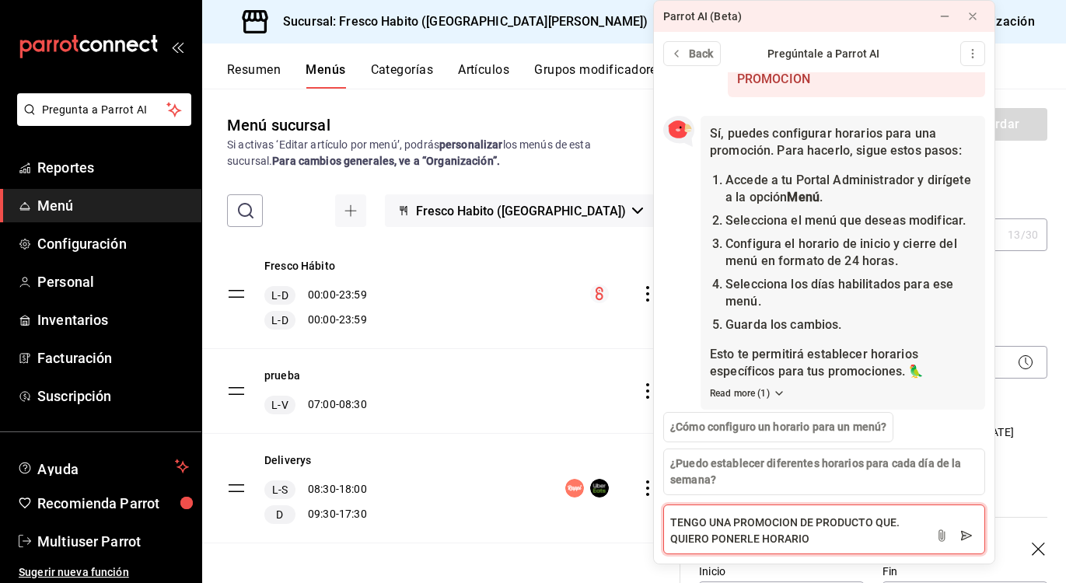
type textarea "TENGO UNA PROMOCION DE PRODUCTO QUE. QUIERO PONERLE HORARIO"
click at [961, 534] on icon at bounding box center [966, 535] width 12 height 12
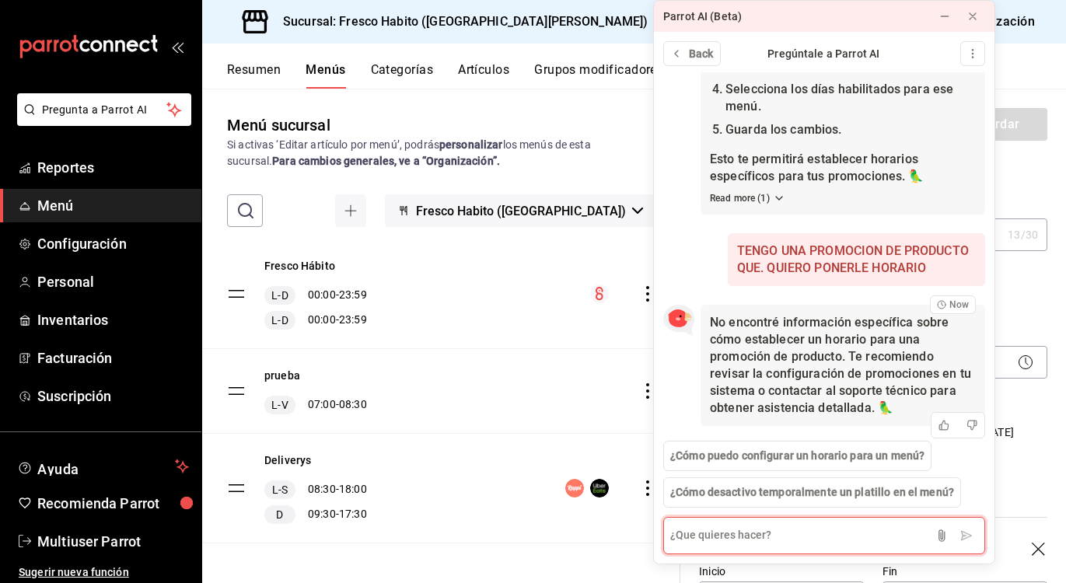
scroll to position [253, 0]
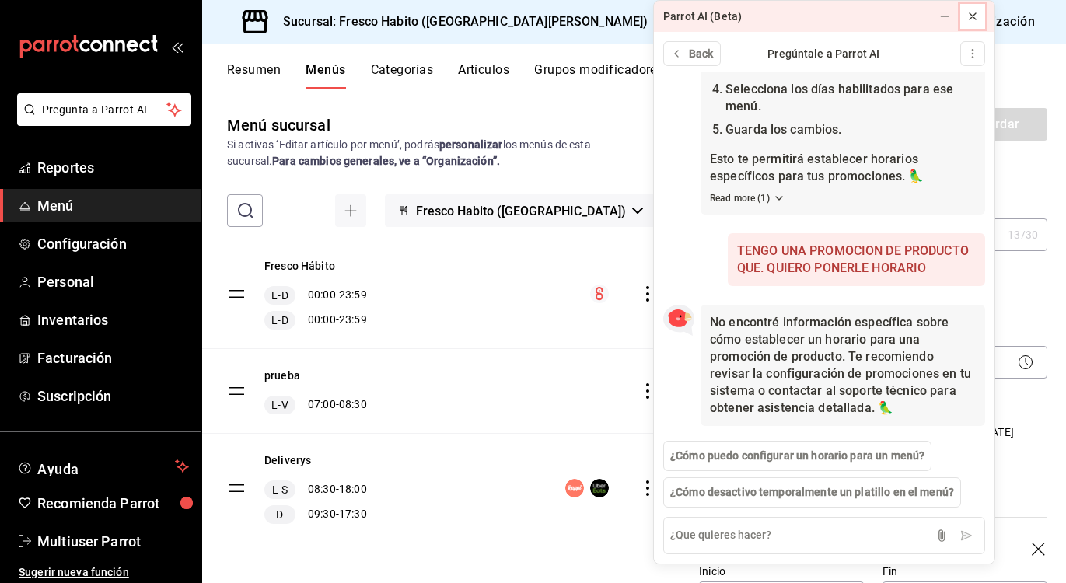
click at [973, 19] on icon at bounding box center [972, 16] width 12 height 12
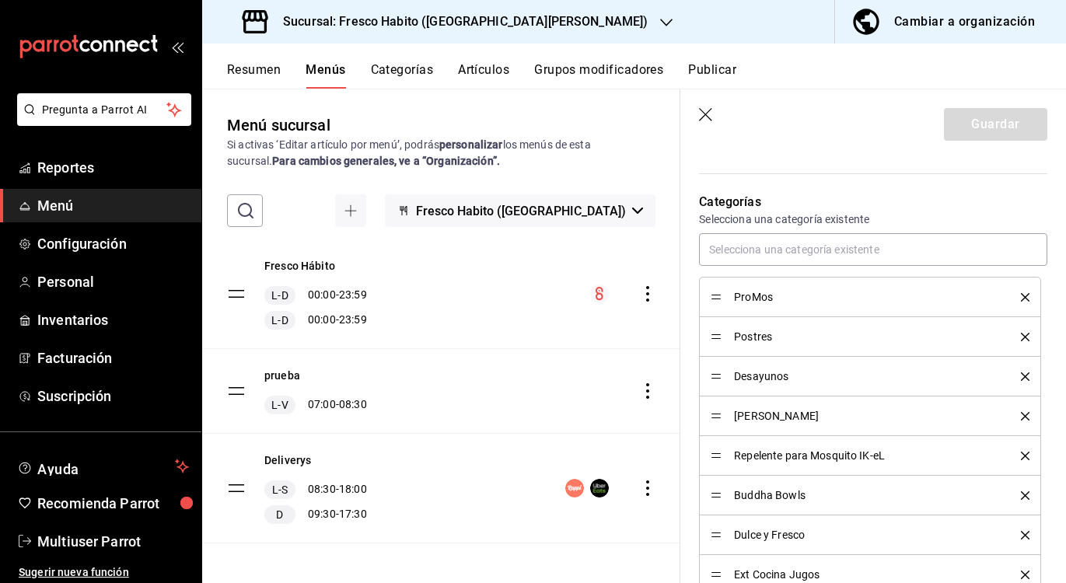
scroll to position [622, 0]
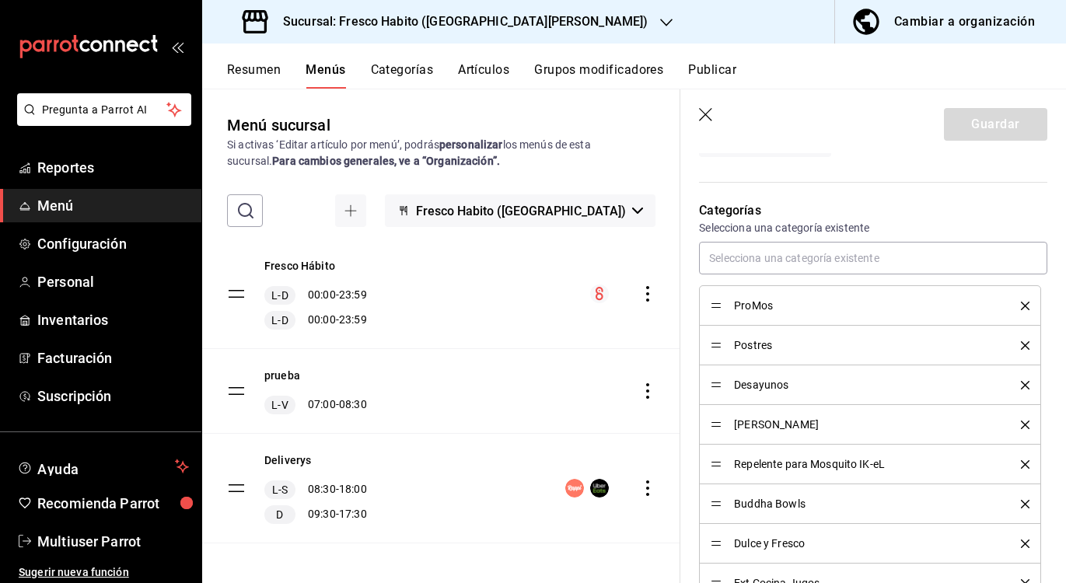
click at [749, 302] on span "ProMos" at bounding box center [866, 305] width 264 height 11
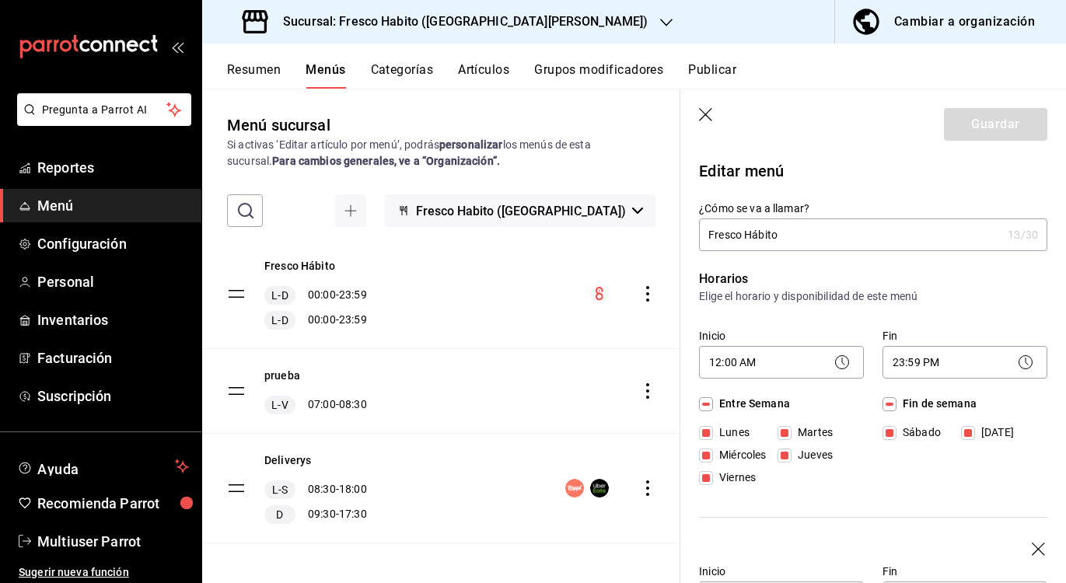
click at [640, 291] on icon "actions" at bounding box center [648, 294] width 16 height 16
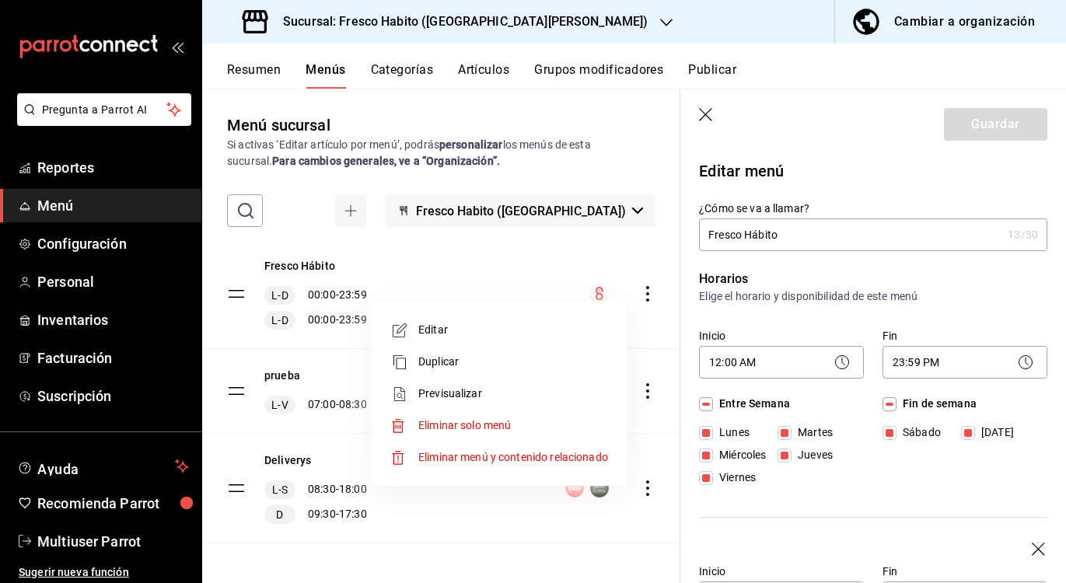
click at [375, 254] on div at bounding box center [533, 291] width 1066 height 583
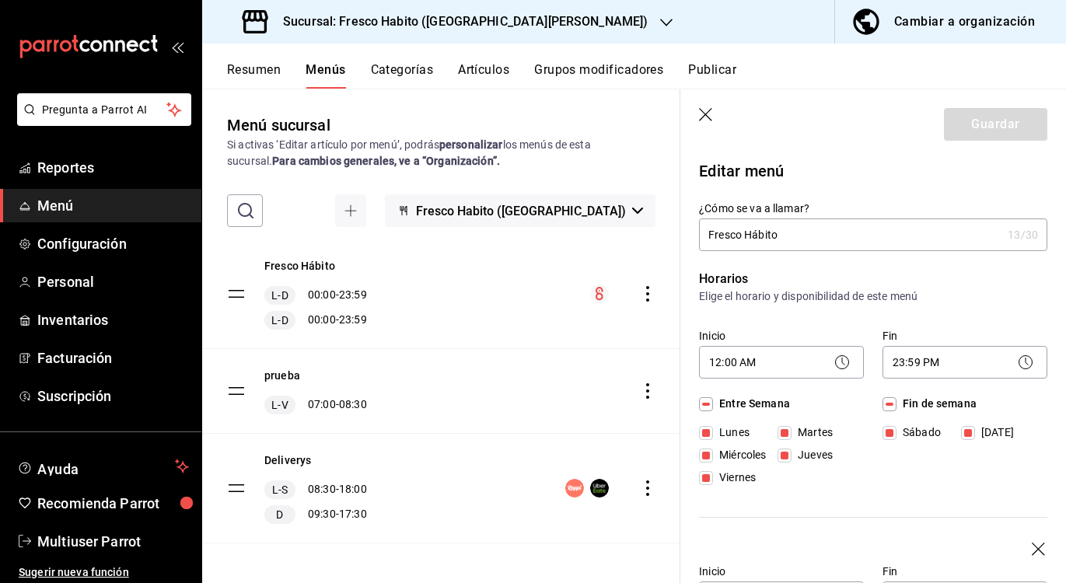
click at [237, 297] on tbody "Fresco Hábito L-D 00:00 - 23:59 L-D 00:00 - 23:59 prueba L-V 07:00 - 08:30 Deli…" at bounding box center [441, 391] width 478 height 304
click at [441, 254] on div "Fresco Hábito L-D 00:00 - 23:59 L-D 00:00 - 23:59" at bounding box center [441, 293] width 478 height 109
click at [263, 65] on button "Resumen" at bounding box center [254, 75] width 54 height 26
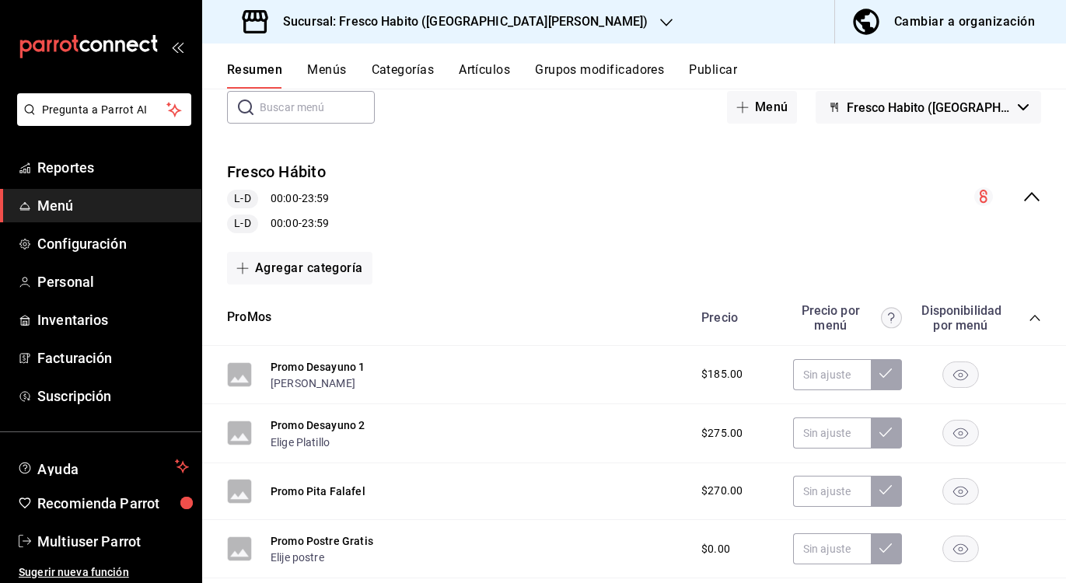
scroll to position [105, 0]
